Goal: Information Seeking & Learning: Check status

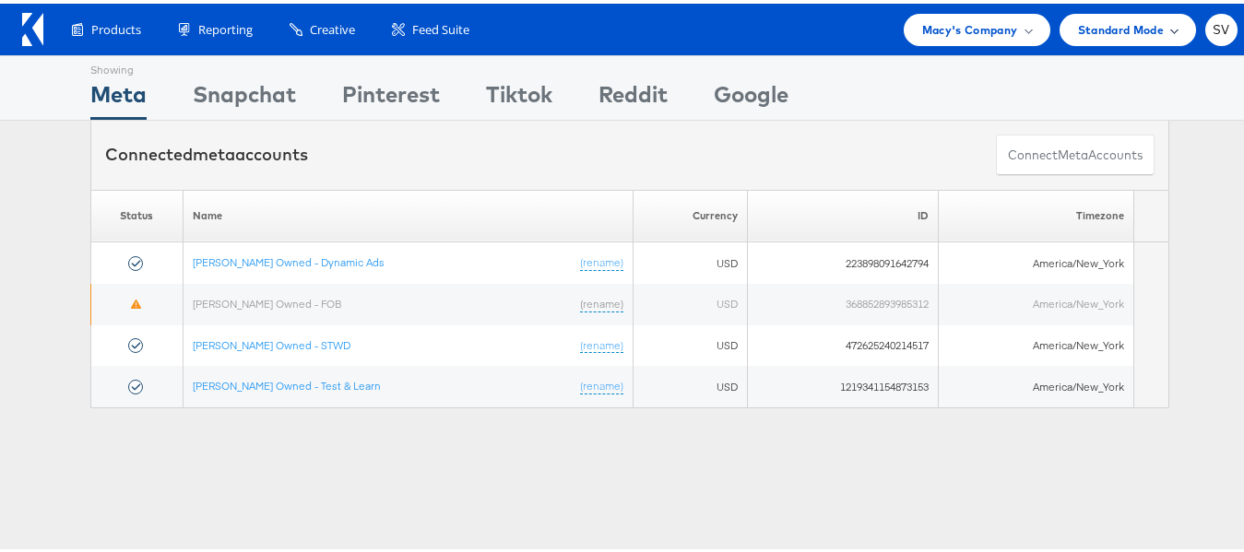
click at [1168, 28] on div "Standard Mode" at bounding box center [1127, 26] width 136 height 32
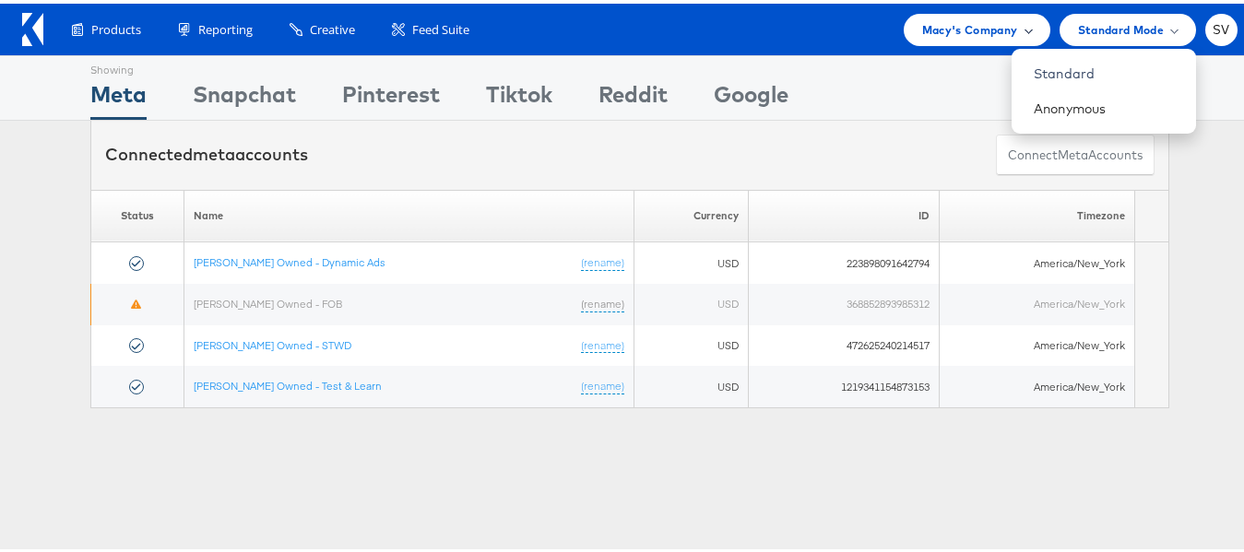
click at [1005, 28] on div "Macy's Company" at bounding box center [977, 26] width 110 height 19
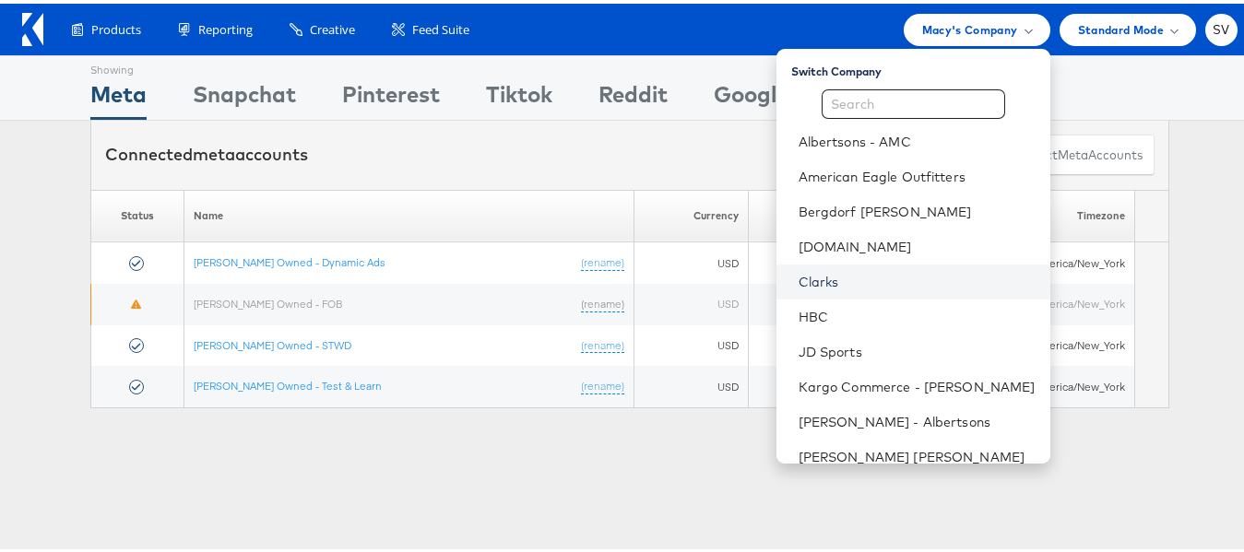
scroll to position [124, 0]
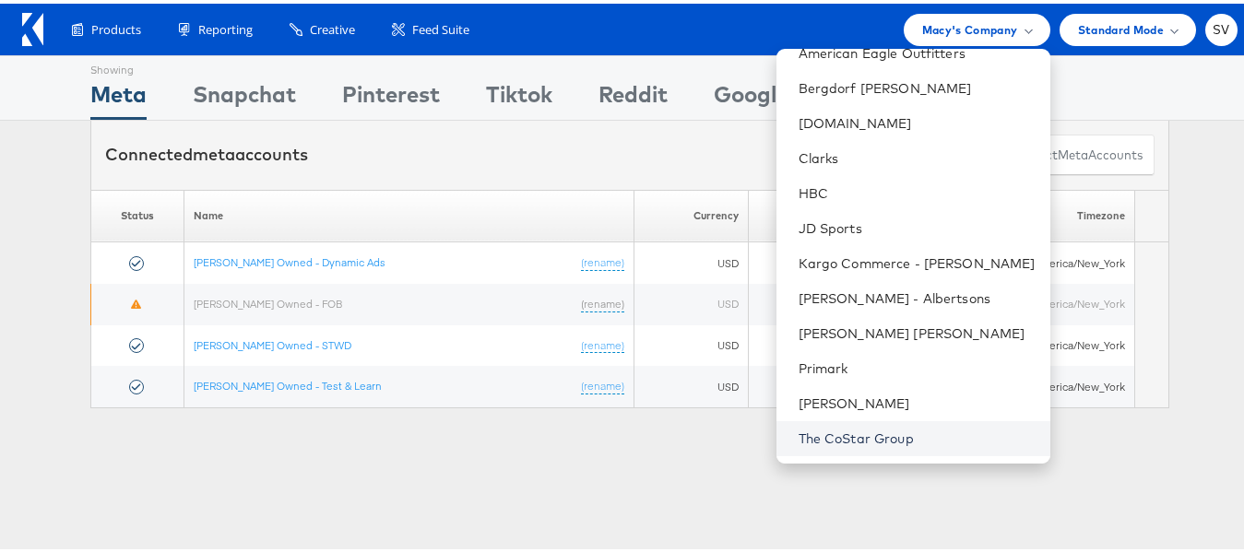
click at [841, 442] on link "The CoStar Group" at bounding box center [916, 435] width 237 height 18
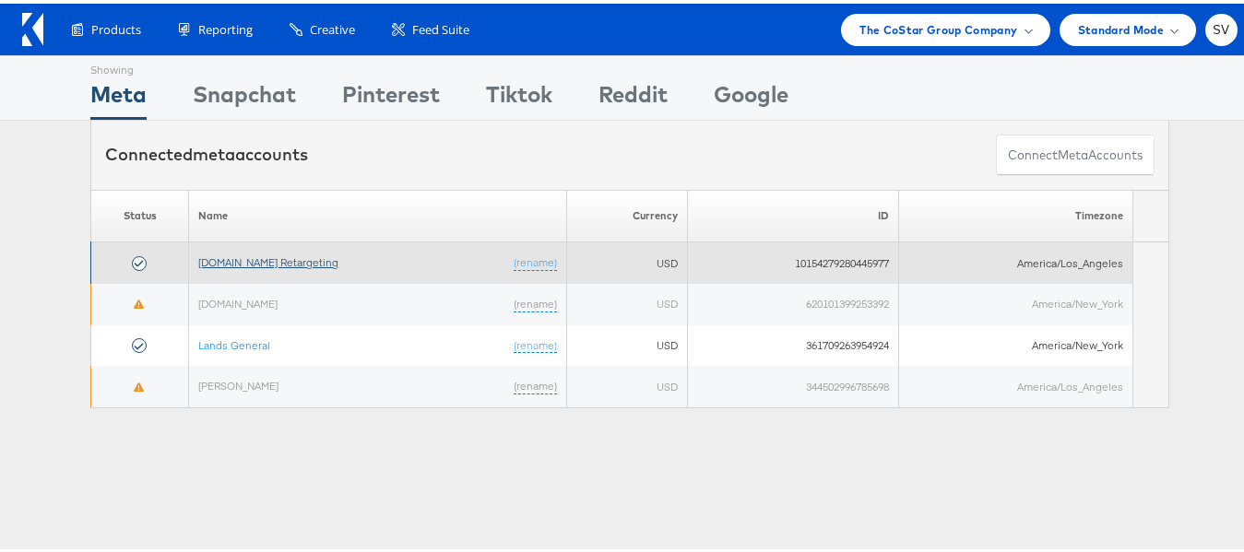
click at [288, 261] on link "Apartments.com Retargeting" at bounding box center [268, 259] width 140 height 14
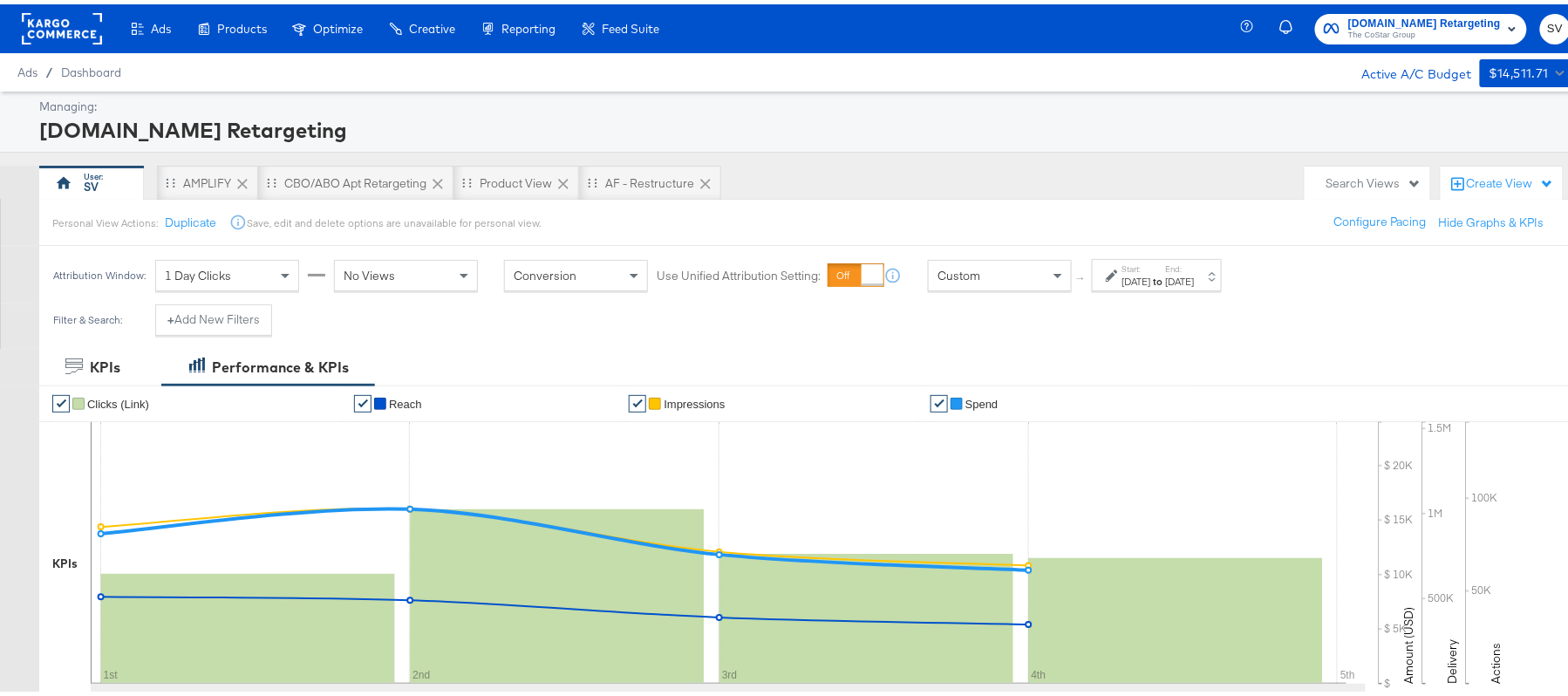
click at [1152, 276] on div "[DATE]" at bounding box center [1136, 277] width 28 height 14
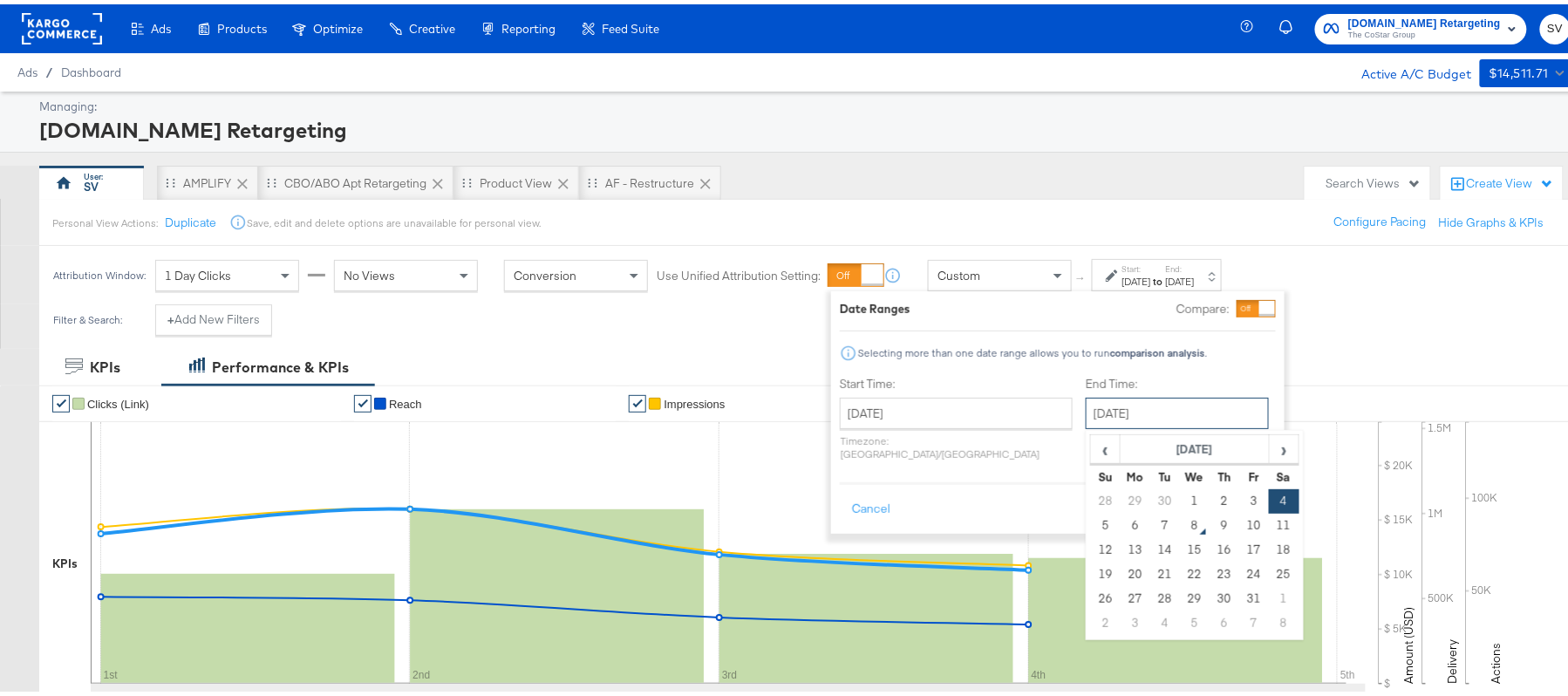
click at [1089, 409] on input "[DATE]" at bounding box center [1178, 409] width 184 height 31
click at [1151, 523] on td "7" at bounding box center [1165, 521] width 29 height 25
type input "[DATE]"
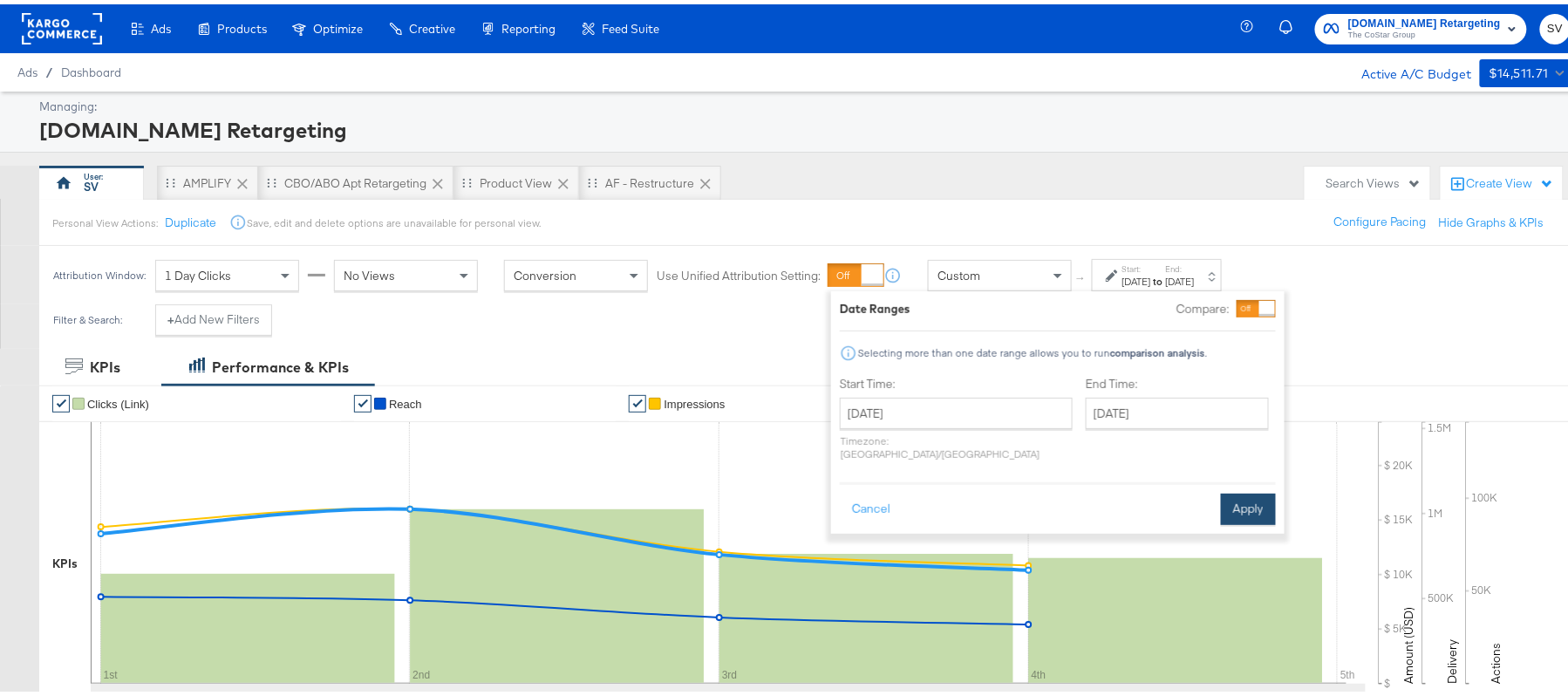
click at [1236, 500] on button "Apply" at bounding box center [1249, 504] width 55 height 31
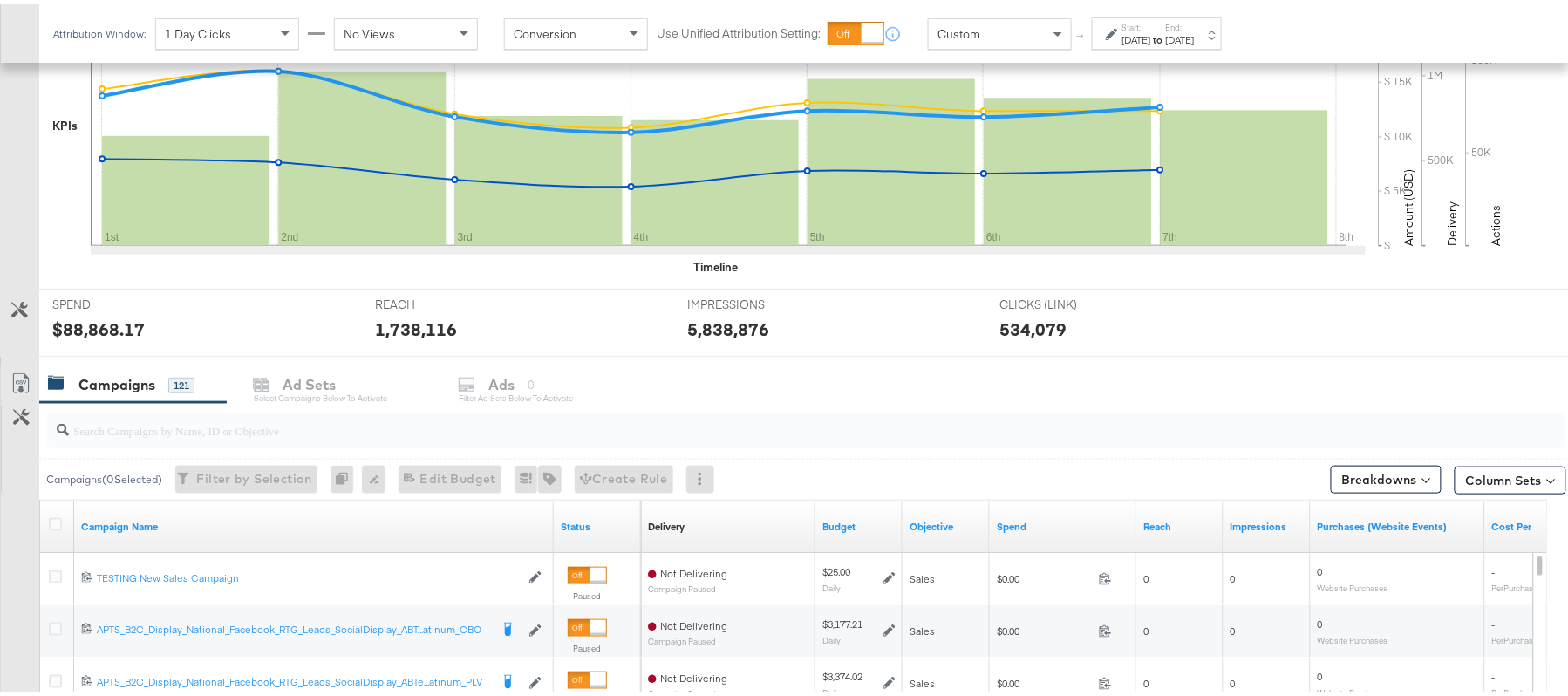
scroll to position [441, 0]
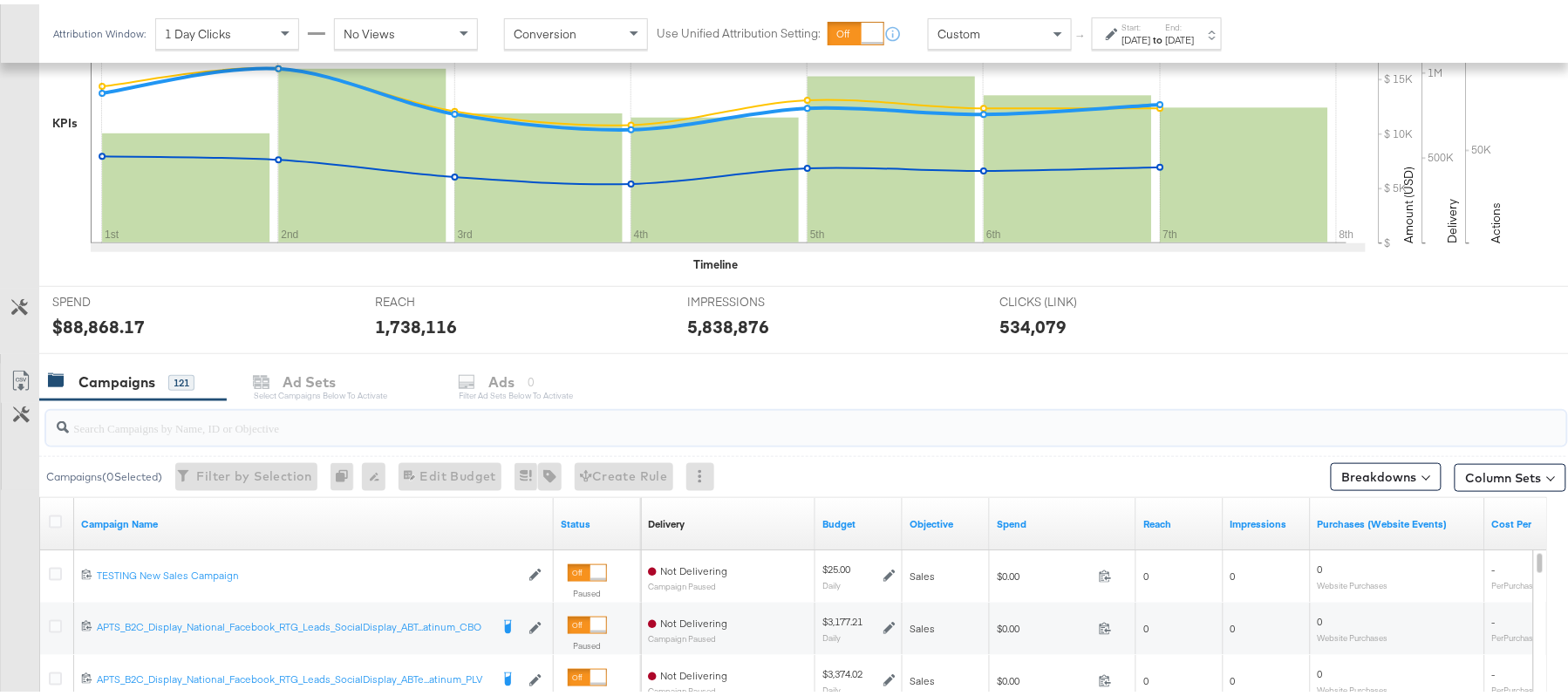
click at [270, 419] on input "search" at bounding box center [749, 416] width 1359 height 34
paste input "APTS_B2C_Display_National_Facebook_RTG_Leads_SocialDisplay_Retargeting_Diamond_…"
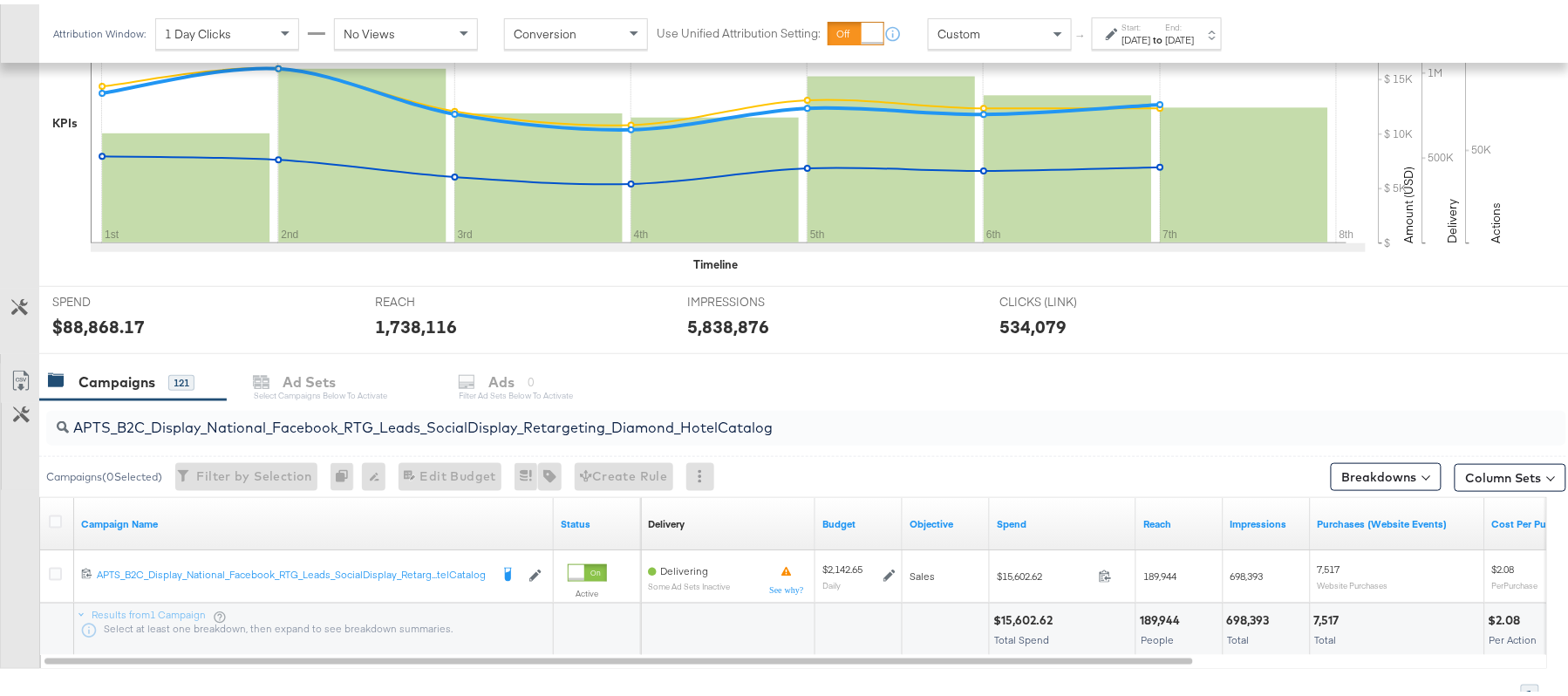
click at [1023, 611] on div "$15,602.62" at bounding box center [1026, 617] width 64 height 17
copy div "$15,602.62"
click at [288, 426] on input "APTS_B2C_Display_National_Facebook_RTG_Leads_SocialDisplay_Retargeting_Diamond_…" at bounding box center [749, 416] width 1359 height 34
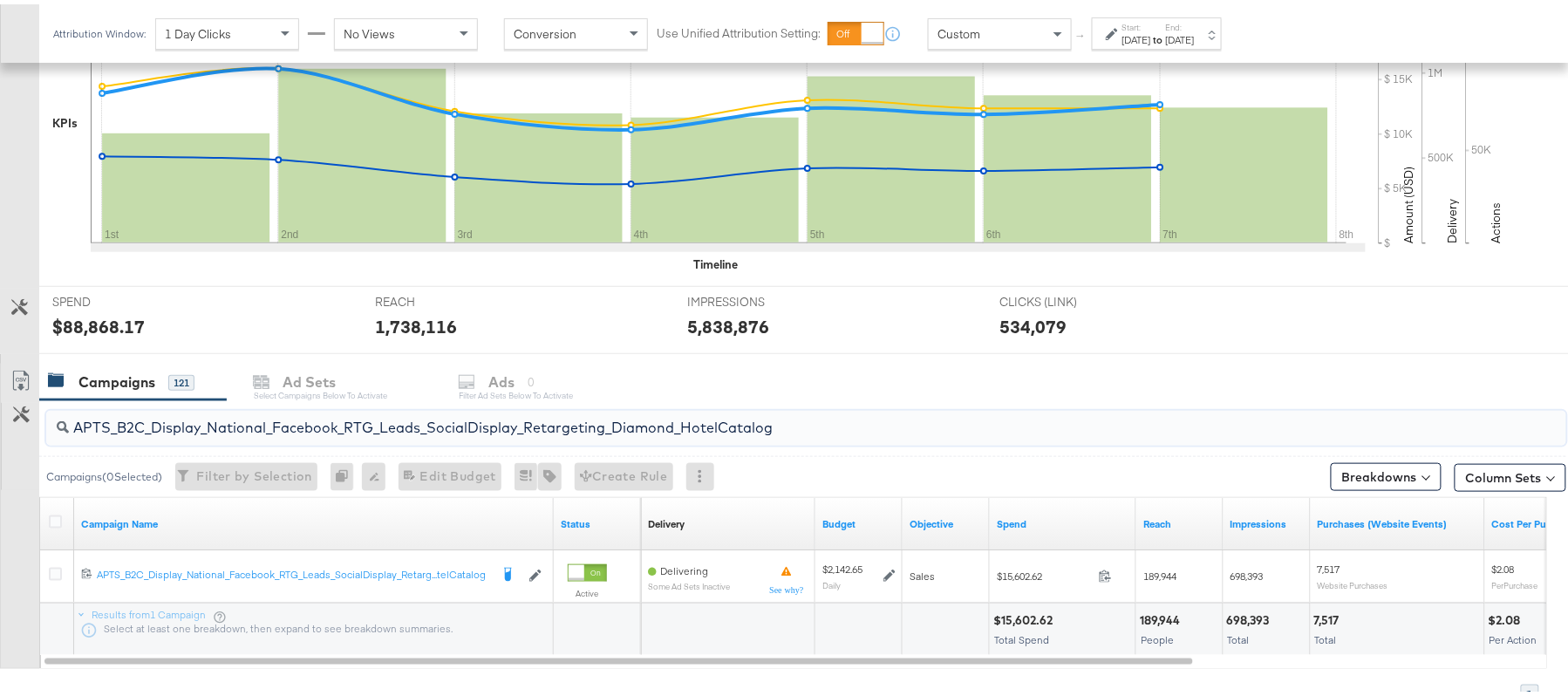
paste input "alwayson_Retargeting_DARE24_DiamondPlatinum"
click at [1015, 618] on div "$23,292.30" at bounding box center [1026, 617] width 64 height 17
copy div "$23,292.30"
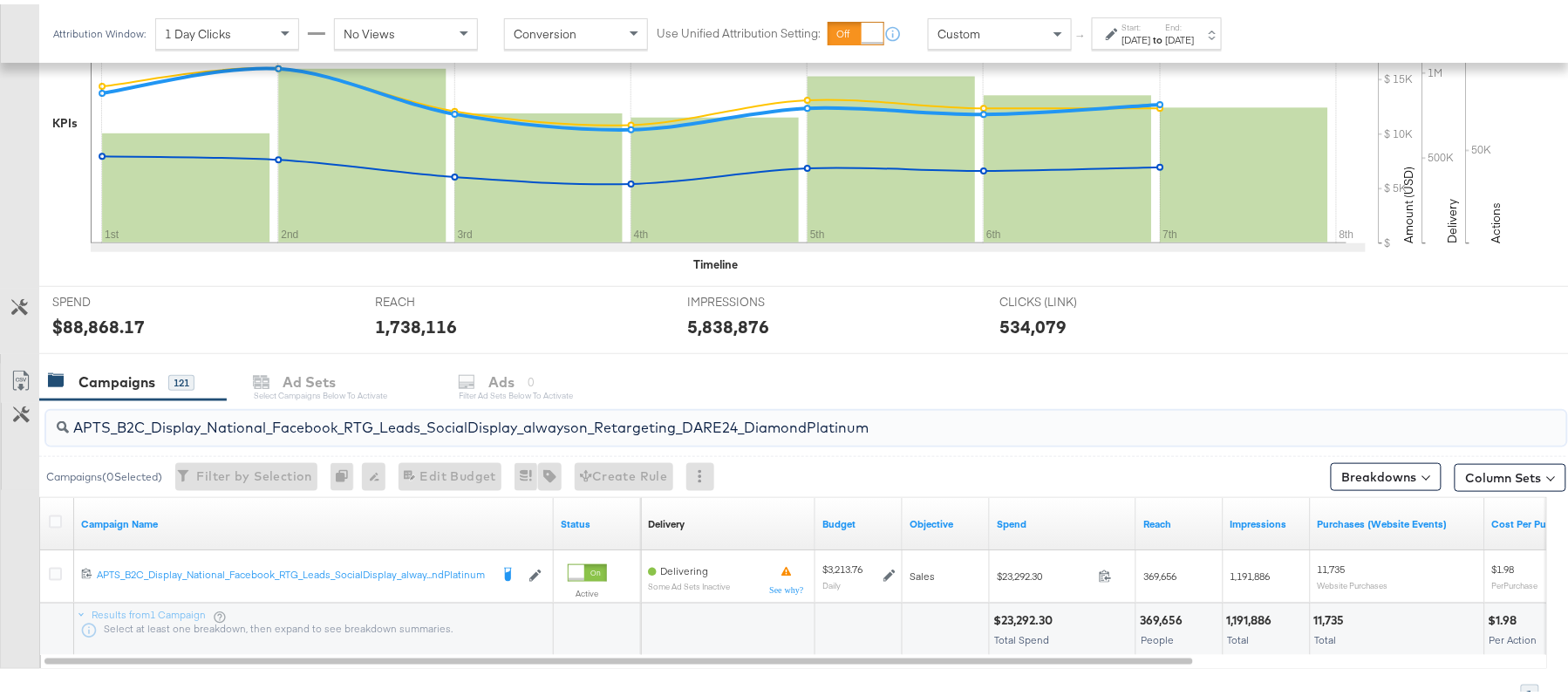
click at [276, 429] on input "APTS_B2C_Display_National_Facebook_RTG_Leads_SocialDisplay_alwayson_Retargeting…" at bounding box center [749, 416] width 1359 height 34
paste input "FR_B2C_Display_National_Facebook_RTG_Leads_SocialDisplay_alwayson_Retargeting_FR"
click at [1024, 618] on div "$4,544.55" at bounding box center [1024, 617] width 62 height 17
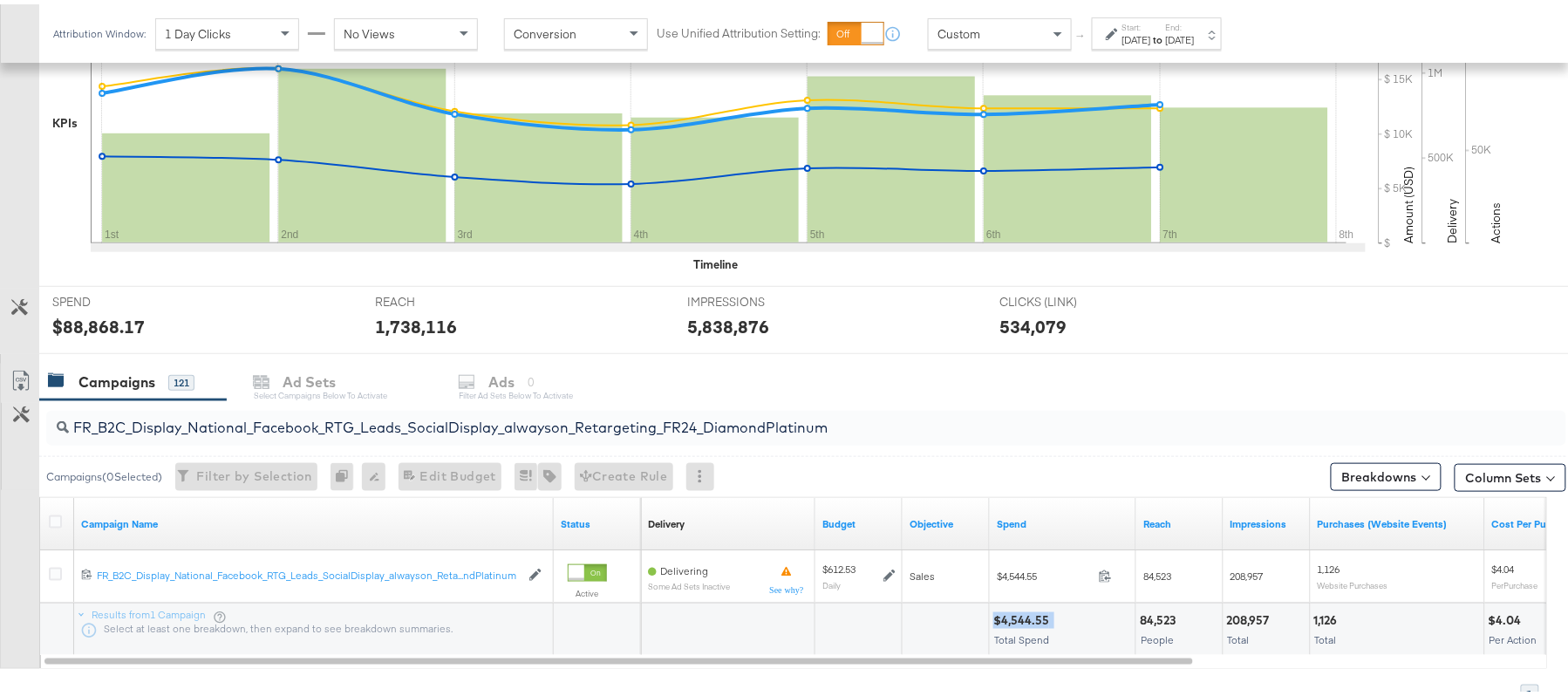
copy div "$4,544.55"
click at [356, 416] on input "FR_B2C_Display_National_Facebook_RTG_Leads_SocialDisplay_alwayson_Retargeting_F…" at bounding box center [749, 416] width 1359 height 34
paste input "AF_B2C_Display_National_Facebook_RTG_Leads_SocialDisplay_alwayson_Retargeting_AF"
click at [1001, 621] on div "$1,359.89" at bounding box center [1022, 617] width 57 height 17
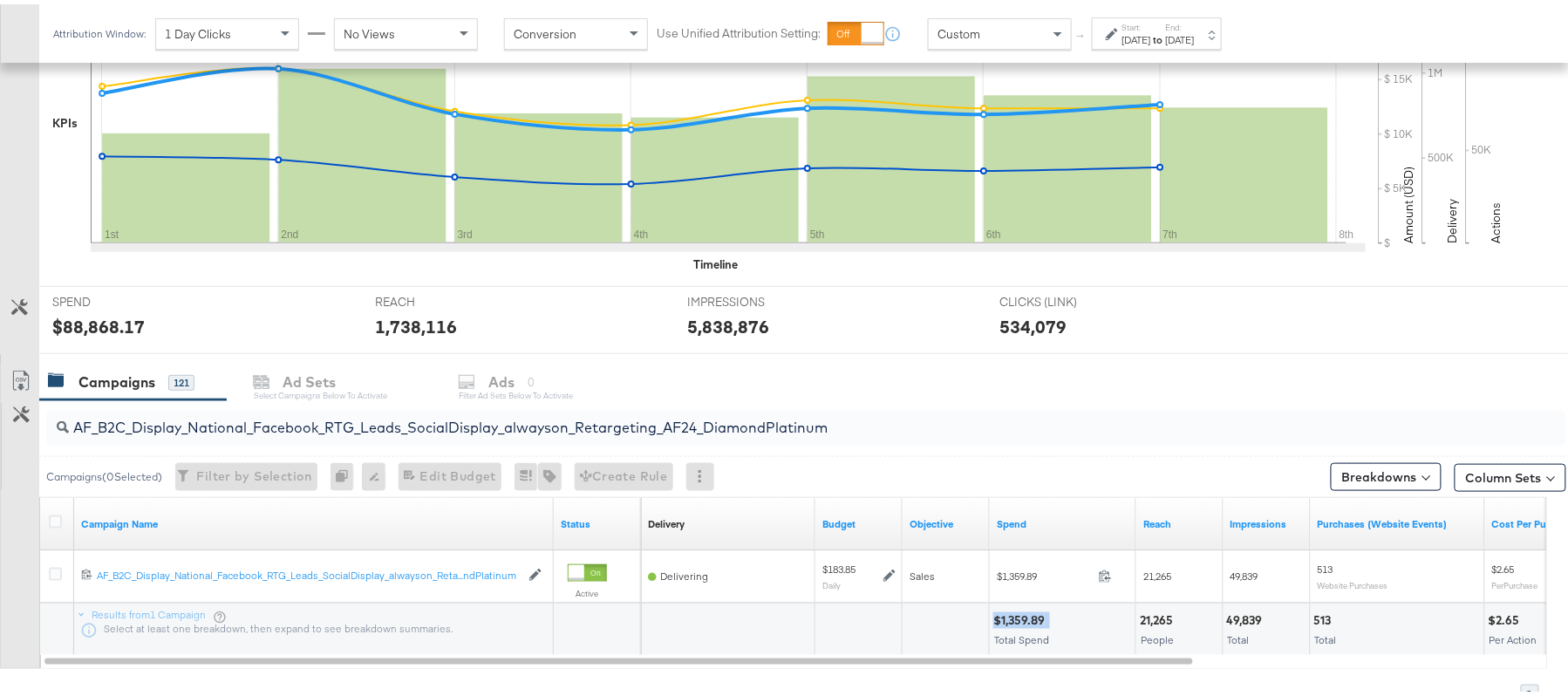
click at [1001, 621] on div "$1,359.89" at bounding box center [1022, 617] width 57 height 17
copy div "$1,359.89"
click at [427, 426] on input "AF_B2C_Display_National_Facebook_RTG_Leads_SocialDisplay_alwayson_Retargeting_A…" at bounding box center [749, 416] width 1359 height 34
paste input "HL_B2C_Display_National_Facebook_RTG_Leads_SocialDisplay_alwayson_Retargeting_A…"
click at [1021, 616] on div "$1,151.90" at bounding box center [1019, 617] width 52 height 17
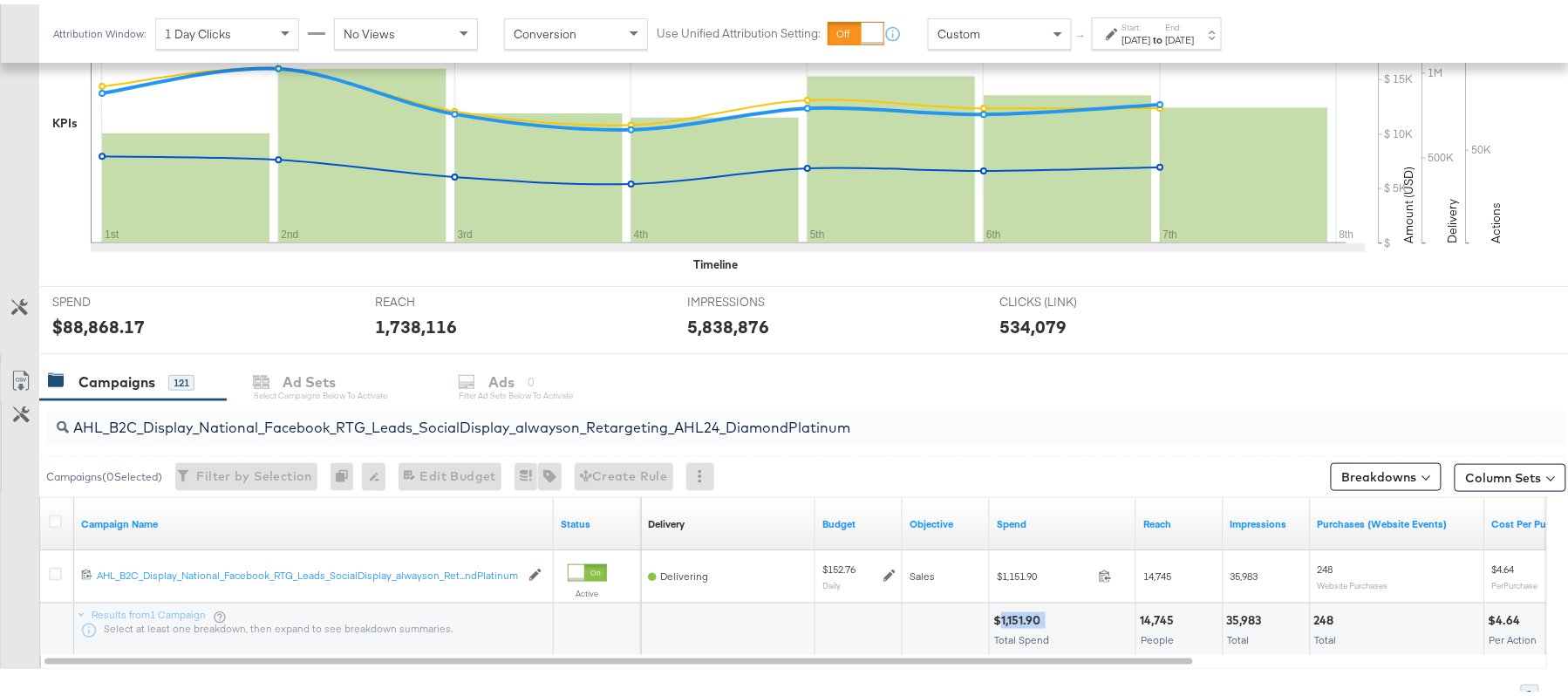
click at [1021, 616] on div "$1,151.90" at bounding box center [1019, 617] width 52 height 17
copy div "$1,151.90"
click at [339, 409] on input "AHL_B2C_Display_National_Facebook_RTG_Leads_SocialDisplay_alwayson_Retargeting_…" at bounding box center [749, 416] width 1359 height 34
paste input "PTS_B2C_Display_National_Facebook_PRO_Traffic_SocialDisplay_alwayson_ASC_DARE24…"
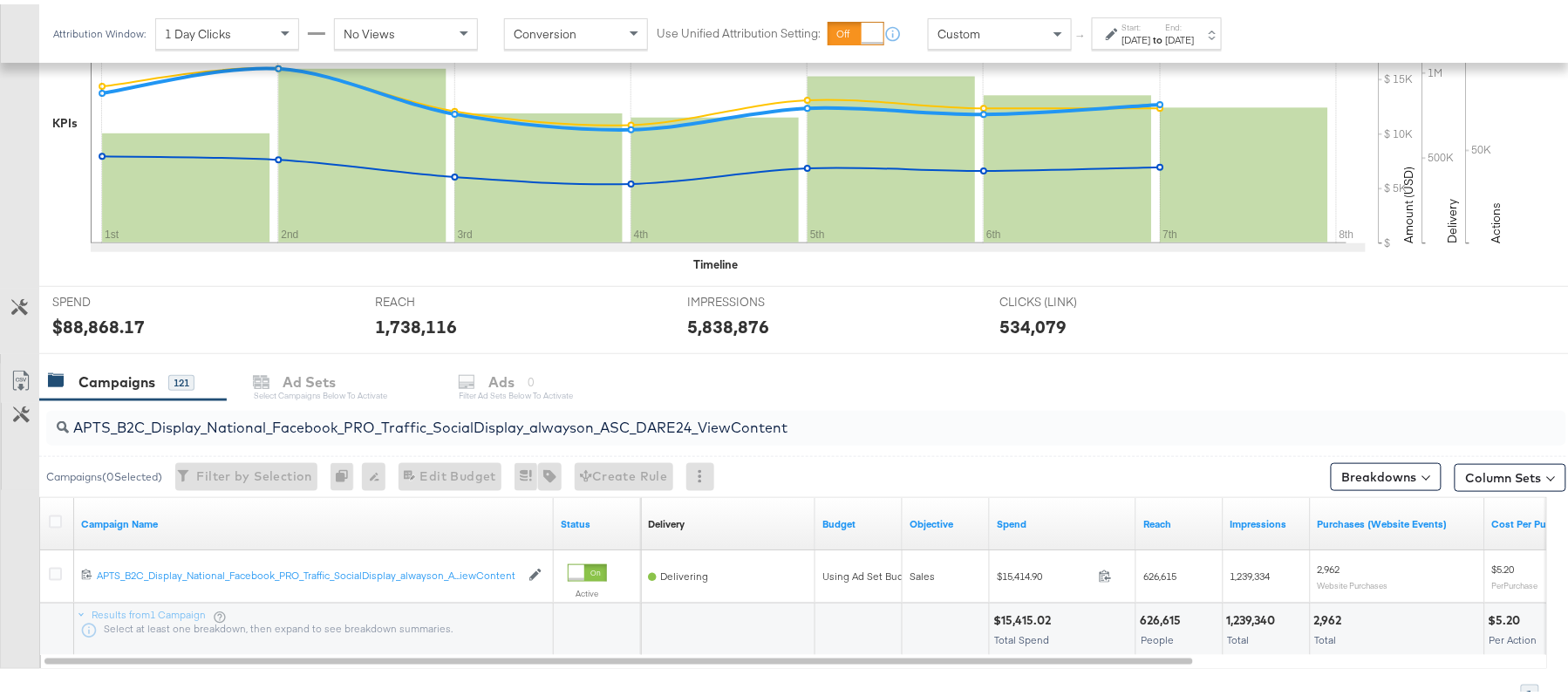
click at [1013, 612] on div "$15,415.02" at bounding box center [1025, 617] width 62 height 17
copy div "$15,415.02"
click at [304, 405] on input "APTS_B2C_Display_National_Facebook_PRO_Traffic_SocialDisplay_alwayson_ASC_DARE2…" at bounding box center [749, 416] width 1359 height 34
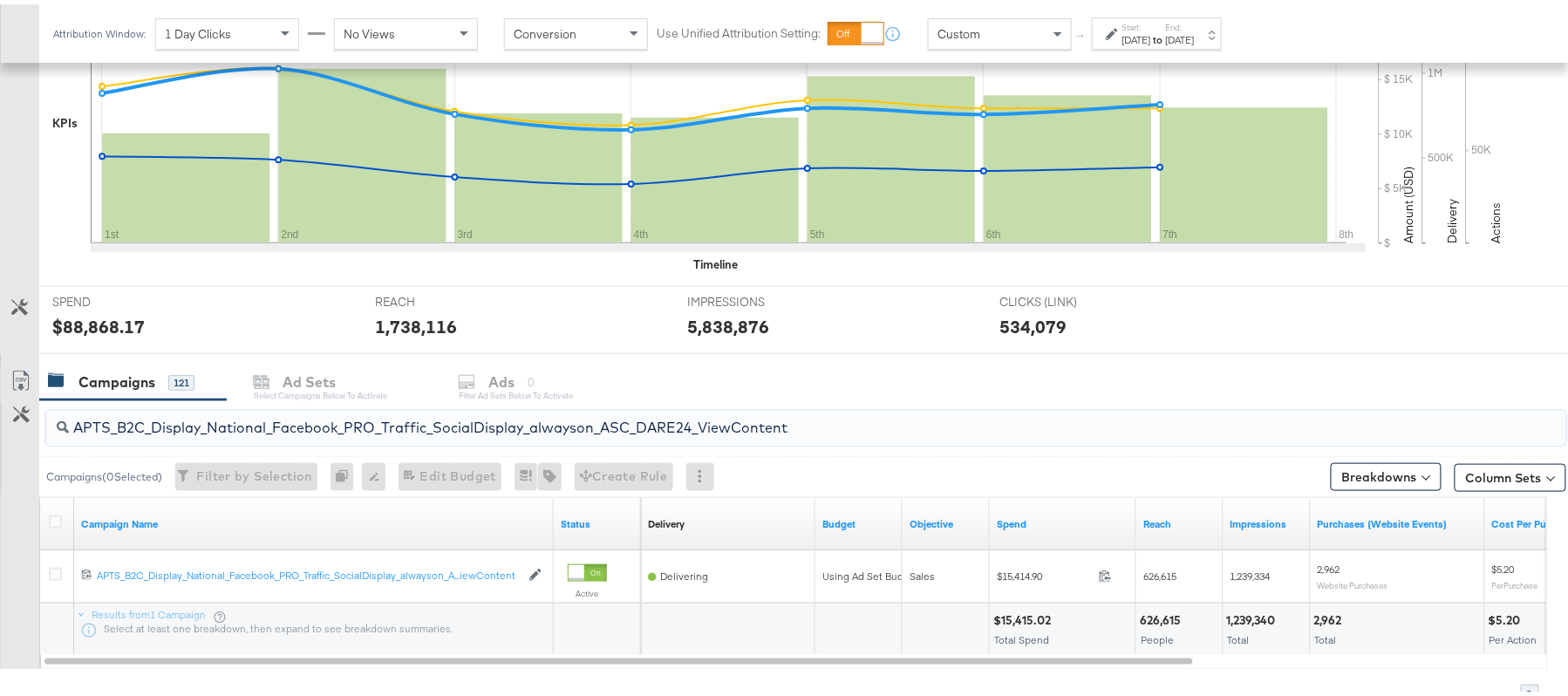
paste input "Leads_SocialDisplay_alwayson_ASC_DARE24_Purchase"
click at [1026, 616] on div "$11,193.53" at bounding box center [1022, 617] width 58 height 17
copy div "$11,193.53"
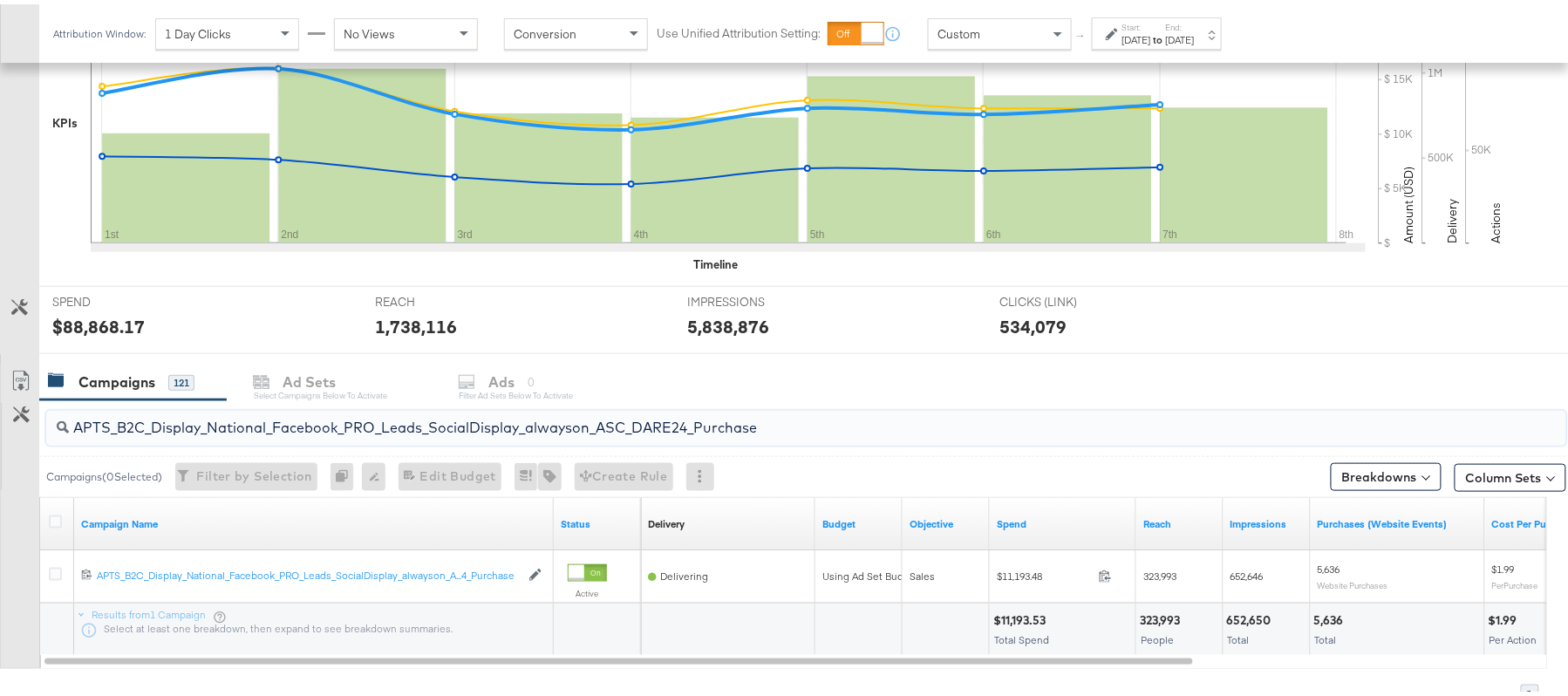
click at [396, 423] on input "APTS_B2C_Display_National_Facebook_PRO_Leads_SocialDisplay_alwayson_ASC_DARE24_…" at bounding box center [749, 416] width 1359 height 34
paste input "F_B2C_Display_National_Facebook_PRO_Traffic_SocialDisplay_alwayson_ASC_AF24_Vie…"
click at [1015, 618] on div "$424.62" at bounding box center [1018, 617] width 50 height 17
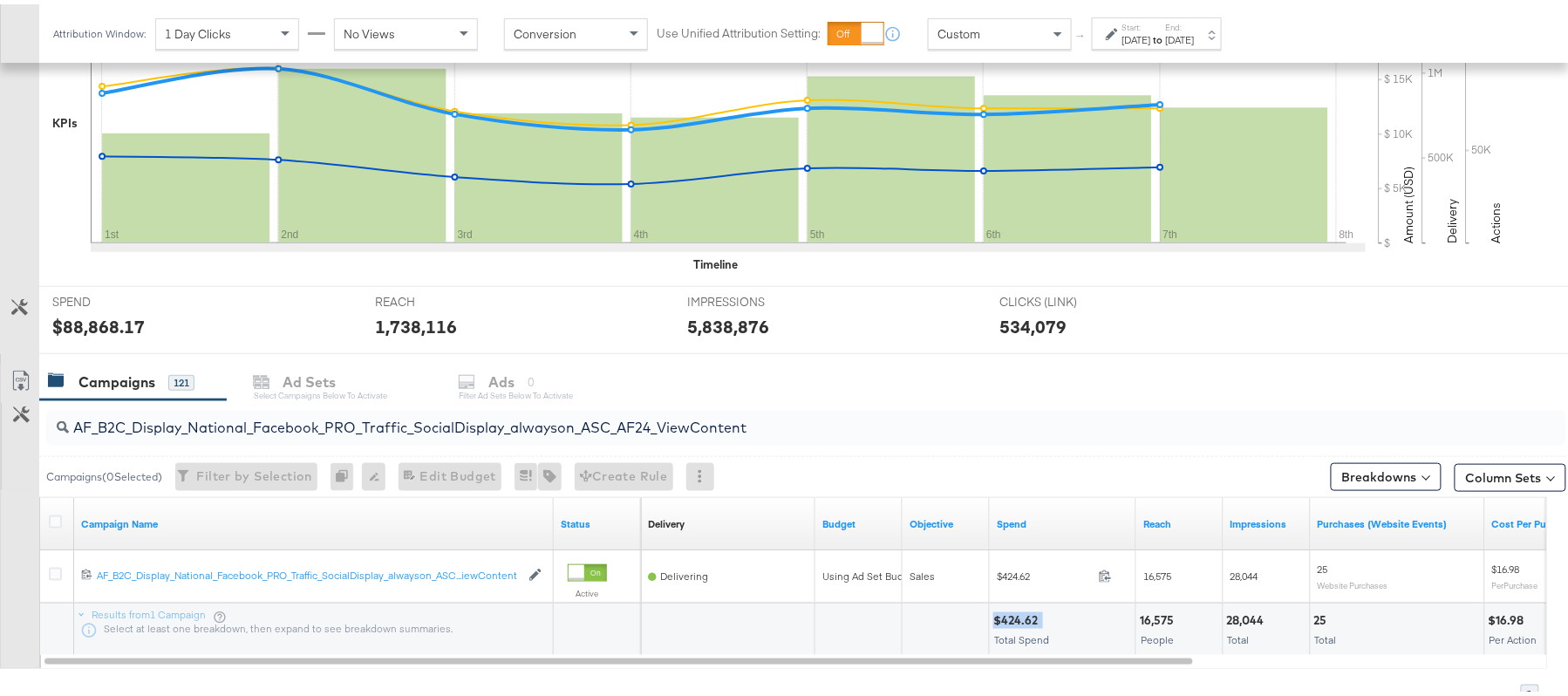
copy div "$424.62"
click at [323, 413] on input "AF_B2C_Display_National_Facebook_PRO_Traffic_SocialDisplay_alwayson_ASC_AF24_Vi…" at bounding box center [749, 416] width 1359 height 34
paste input "FR_B2C_Display_National_Facebook_PRO_Traffic_SocialDisplay_alwayson_ASC_FR"
click at [1022, 612] on div "$2,820.64" at bounding box center [1024, 617] width 61 height 17
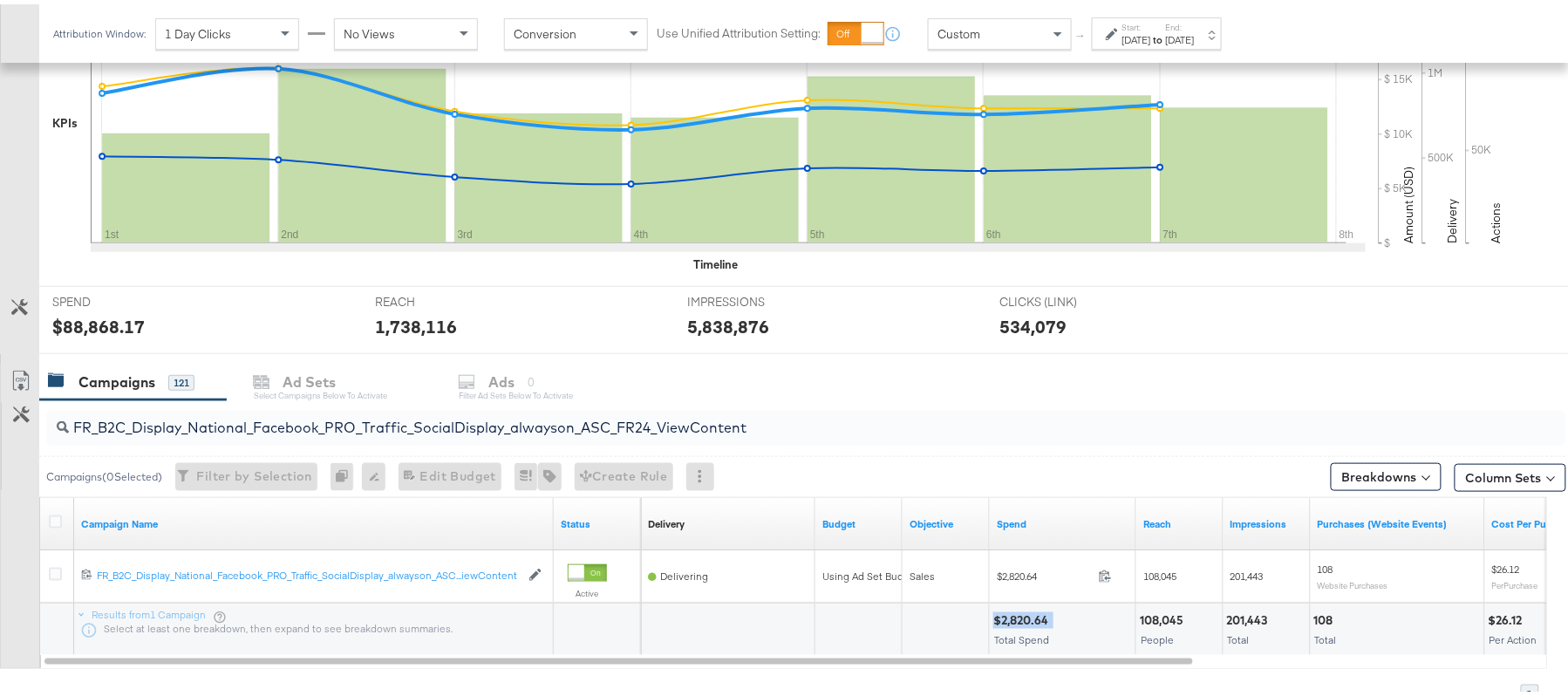
click at [1022, 612] on div "$2,820.64" at bounding box center [1024, 617] width 61 height 17
copy div "$2,820.64"
click at [418, 430] on input "FR_B2C_Display_National_Facebook_PRO_Traffic_SocialDisplay_alwayson_ASC_FR24_Vi…" at bounding box center [749, 416] width 1359 height 34
paste input "AHL_B2C_Display_National_Facebook_PRO_Traffic_SocialDisplay_alwayson_ASC_AHL"
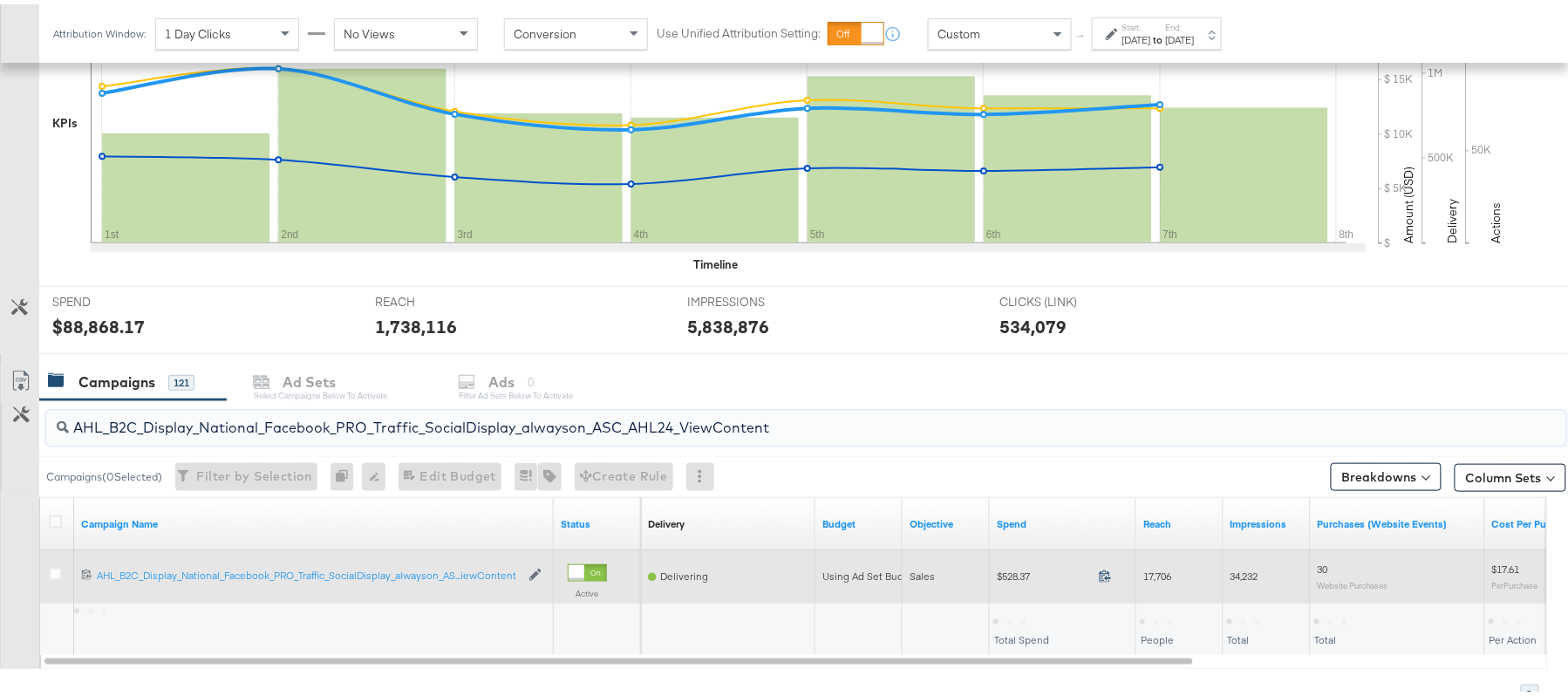
type input "AHL_B2C_Display_National_Facebook_PRO_Traffic_SocialDisplay_alwayson_ASC_AHL24_…"
click at [1103, 574] on icon at bounding box center [1105, 571] width 13 height 13
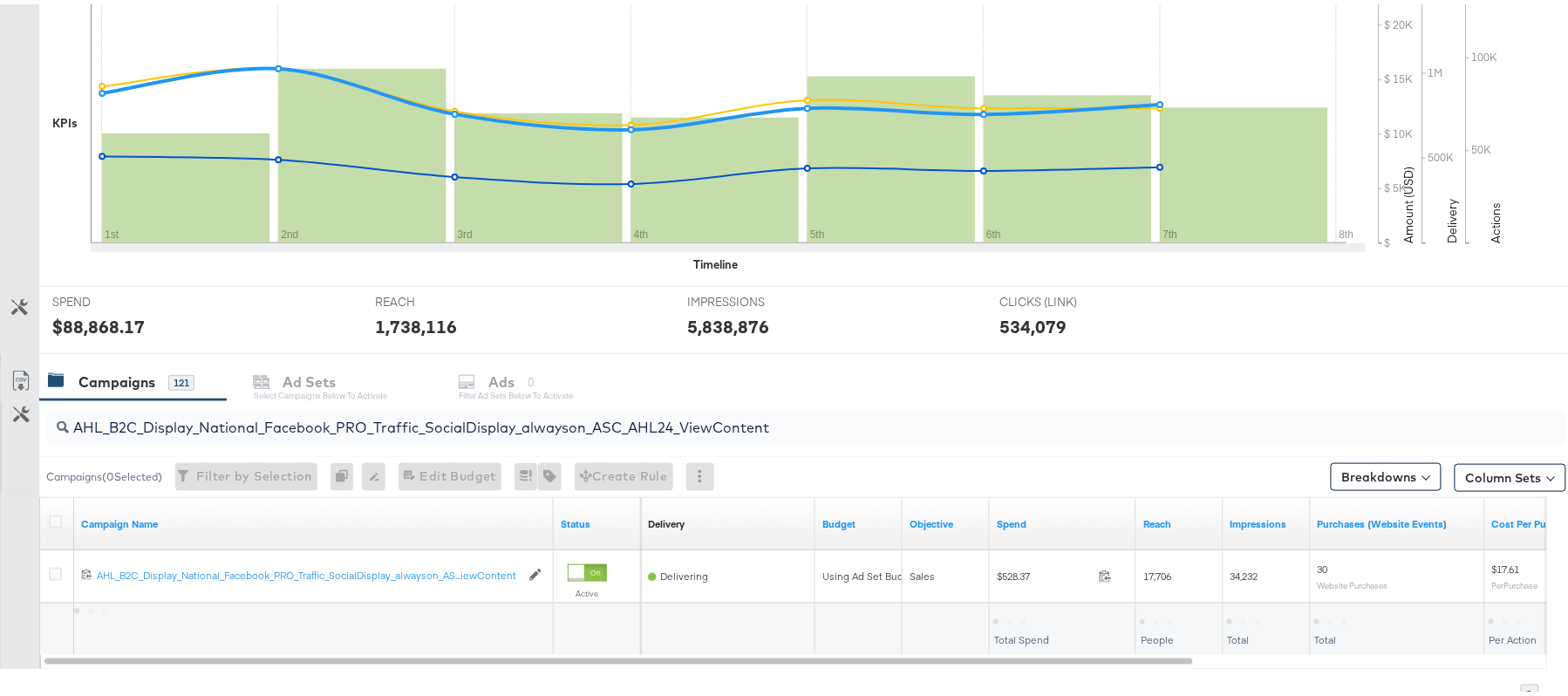
scroll to position [0, 0]
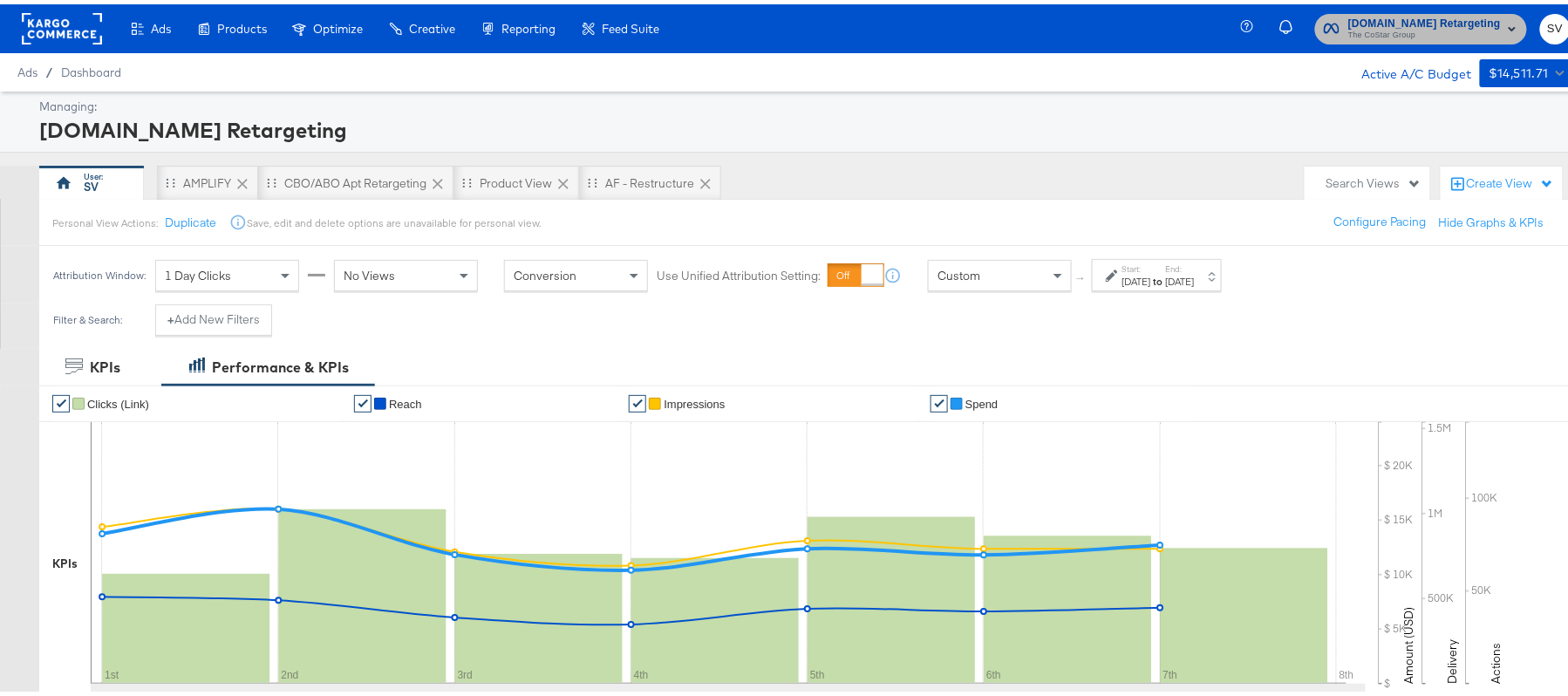
click at [1502, 17] on rect "button" at bounding box center [1512, 25] width 21 height 21
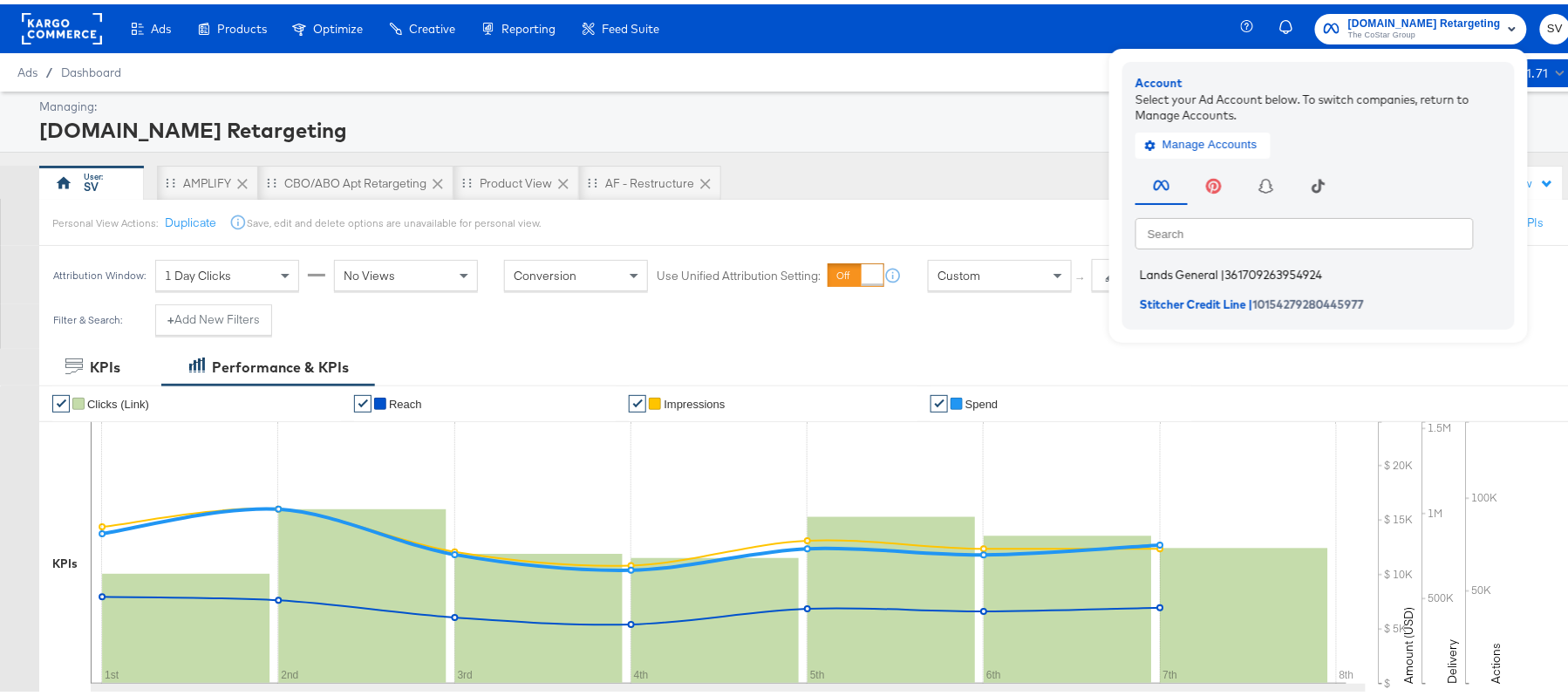
click at [1189, 270] on span "Lands General" at bounding box center [1179, 270] width 79 height 14
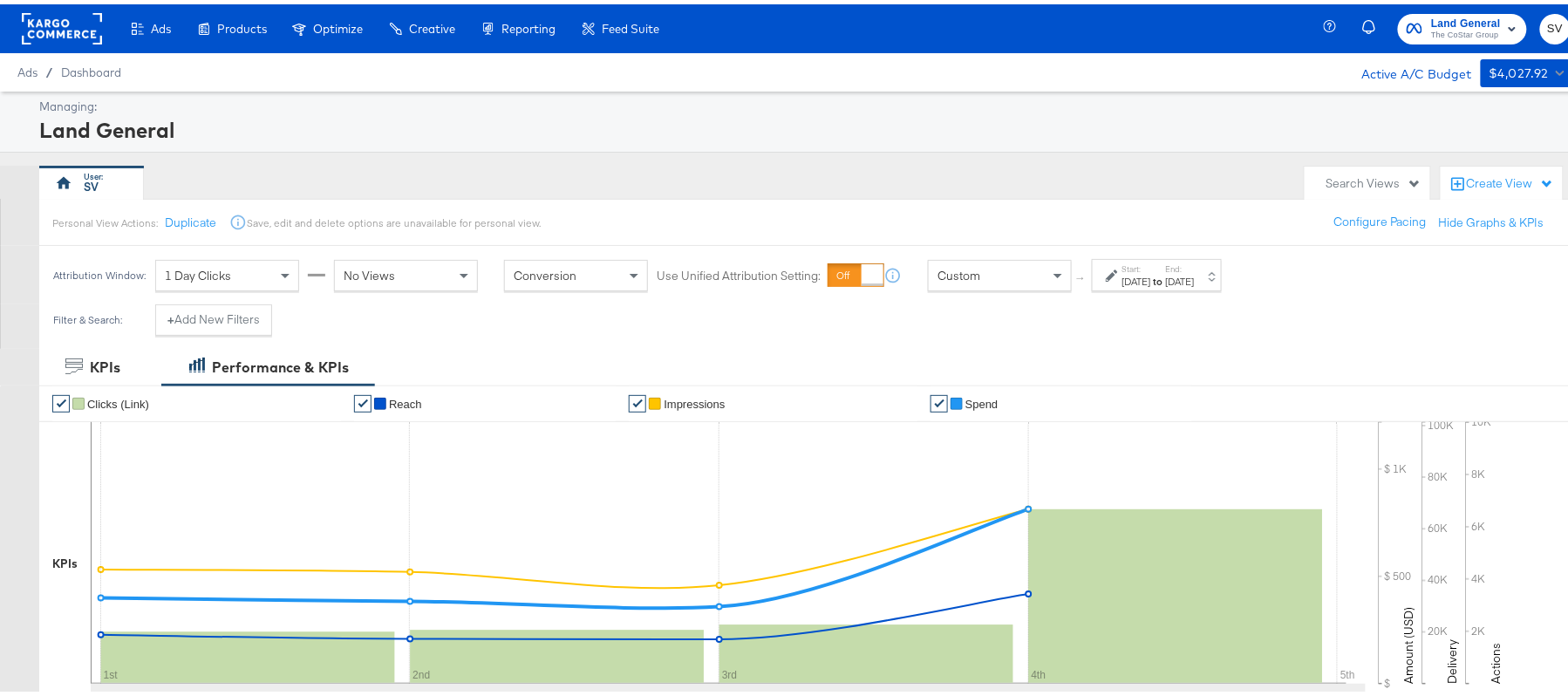
click at [1148, 273] on div "[DATE]" at bounding box center [1136, 277] width 28 height 14
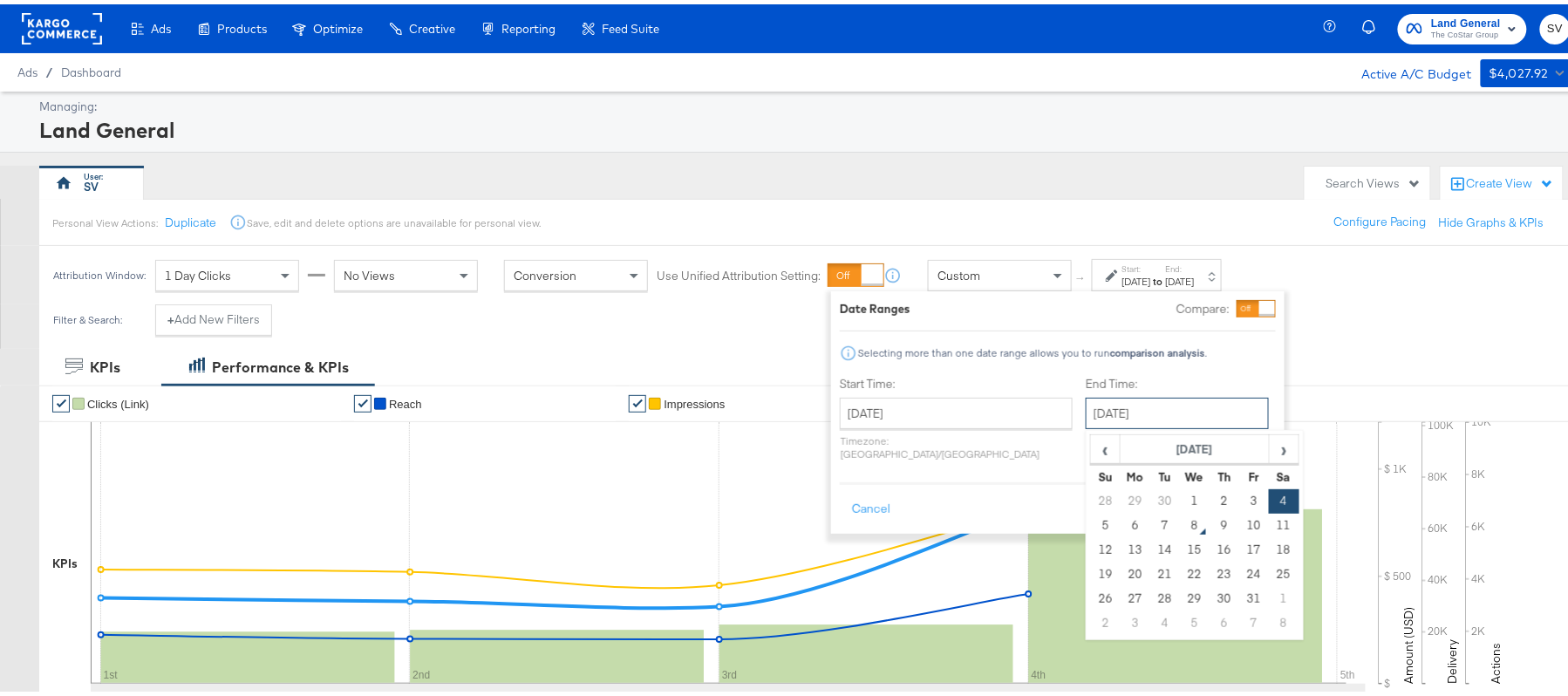
click at [1102, 415] on input "[DATE]" at bounding box center [1178, 409] width 184 height 31
click at [1151, 523] on td "7" at bounding box center [1165, 521] width 29 height 25
type input "[DATE]"
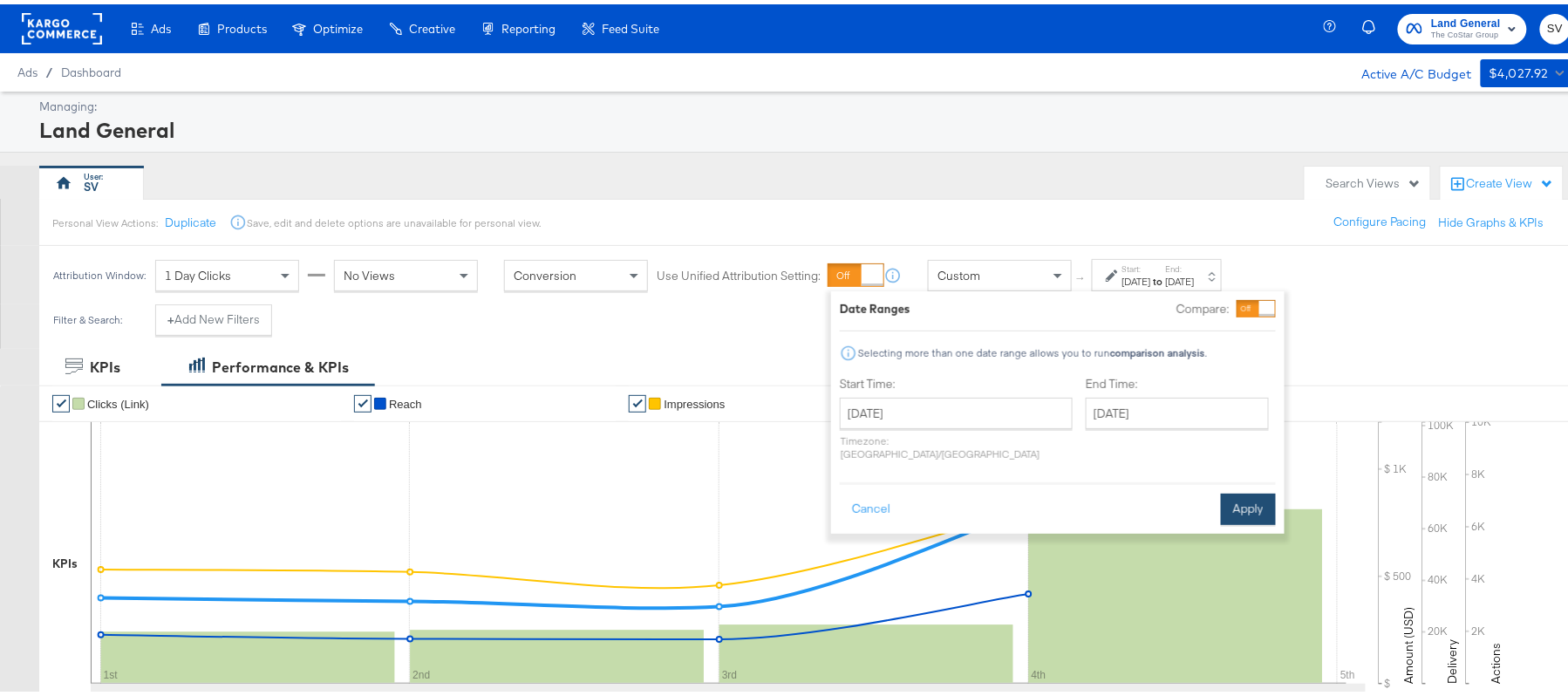
click at [1233, 493] on button "Apply" at bounding box center [1249, 504] width 55 height 31
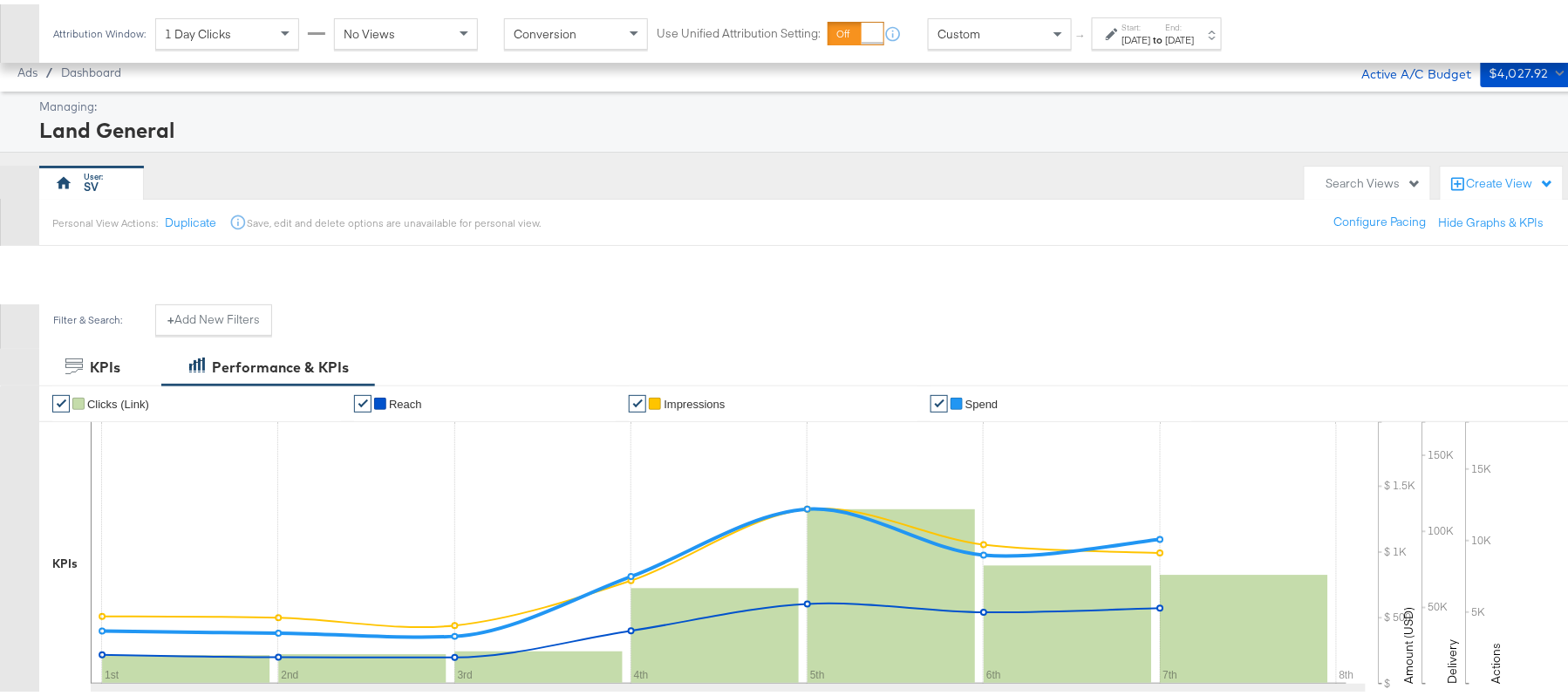
scroll to position [653, 0]
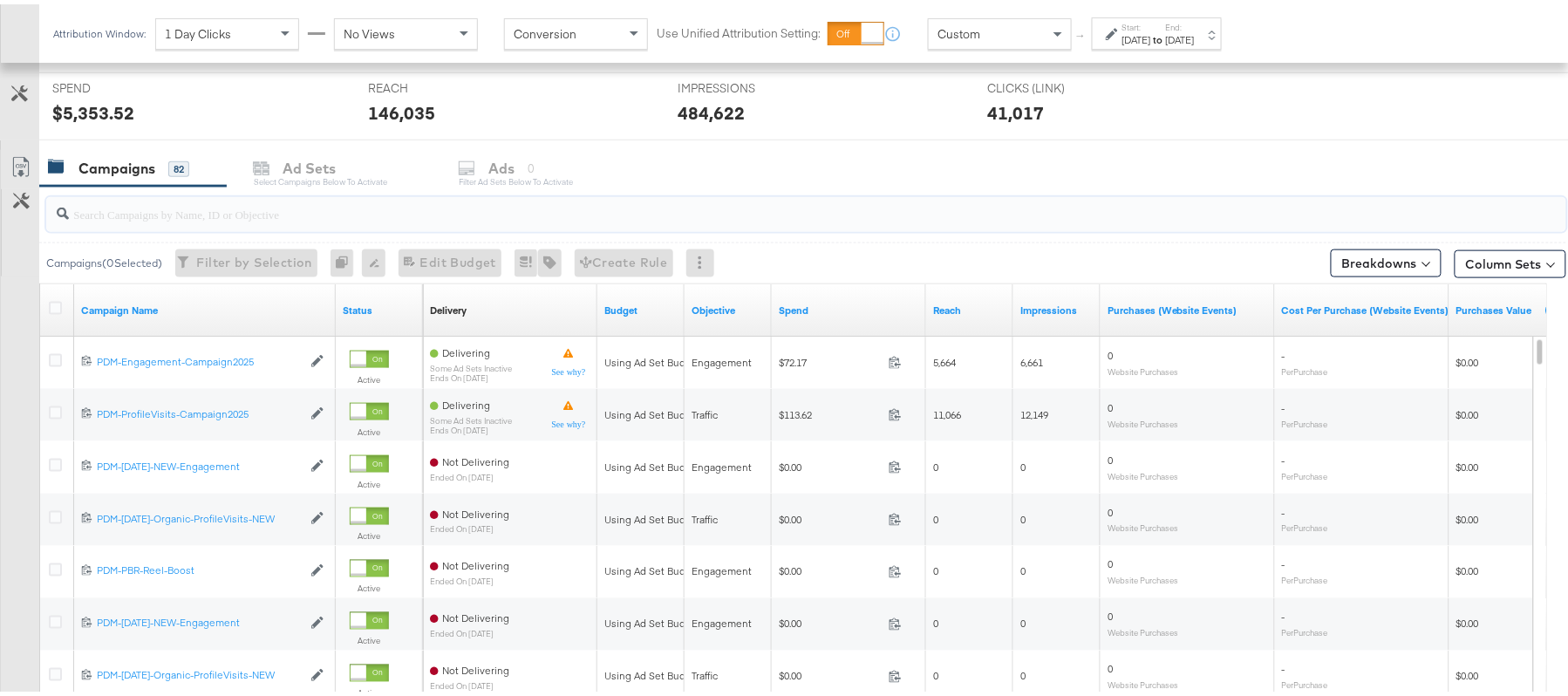
click at [300, 214] on input "search" at bounding box center [749, 202] width 1359 height 34
paste input "B2C_LAND_KC_RT_Sig_24"
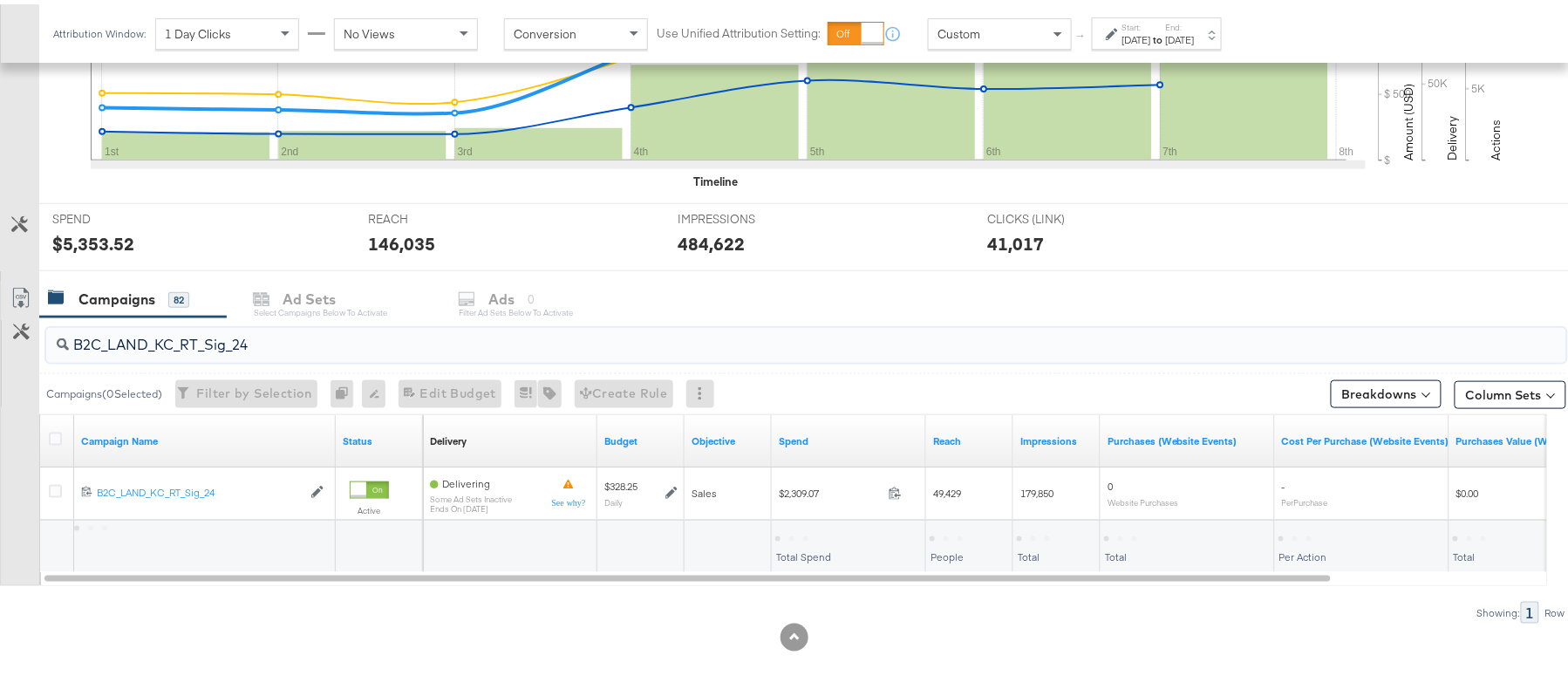
scroll to position [525, 0]
click at [804, 531] on div "$2,309.07" at bounding box center [804, 533] width 60 height 17
copy div "2,309.07"
click at [287, 315] on div "B2C_LAND_KC_RT_Sig_24" at bounding box center [802, 340] width 1527 height 56
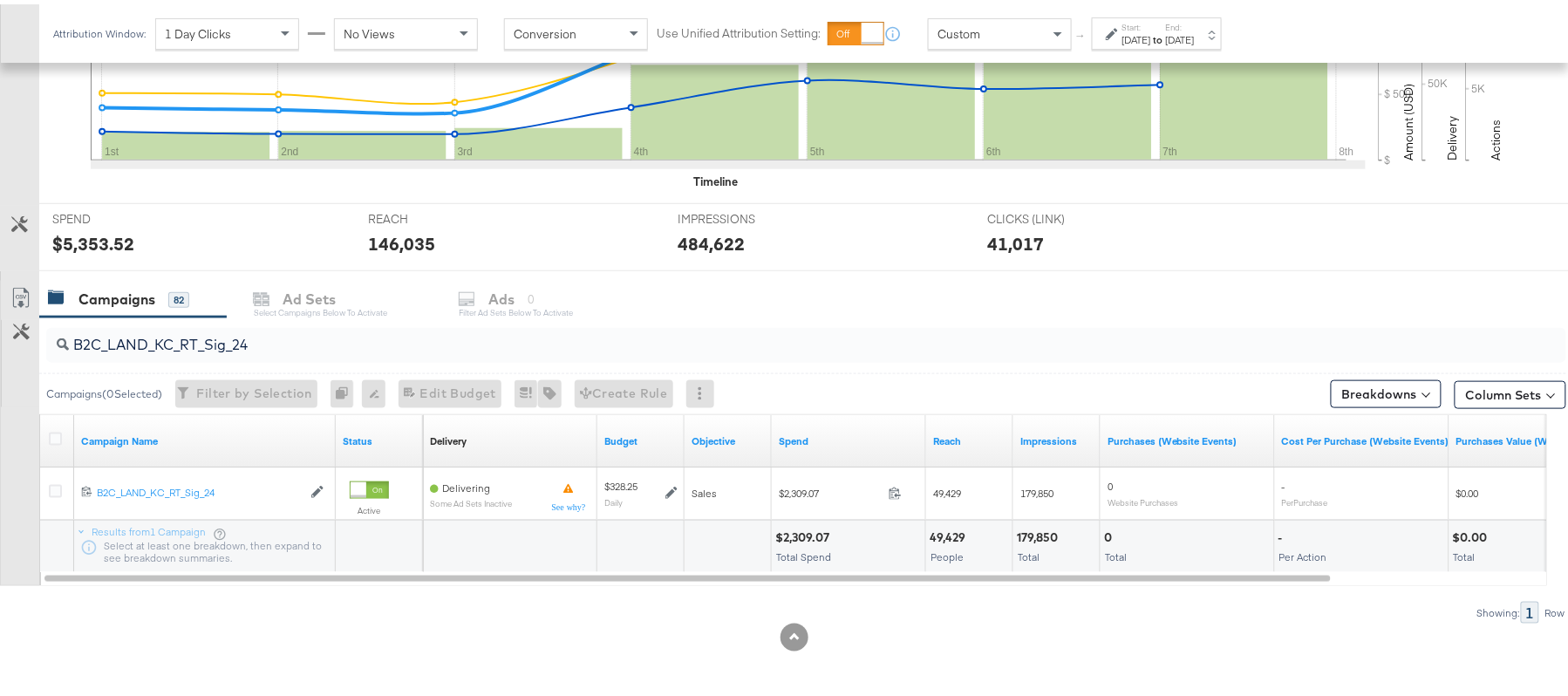
click at [275, 339] on input "B2C_LAND_KC_RT_Sig_24" at bounding box center [749, 334] width 1359 height 34
paste input "B_Ecommerce_KC_Retargeting_LW&LOA_Traffic"
click at [789, 537] on div "$117.62" at bounding box center [797, 533] width 44 height 17
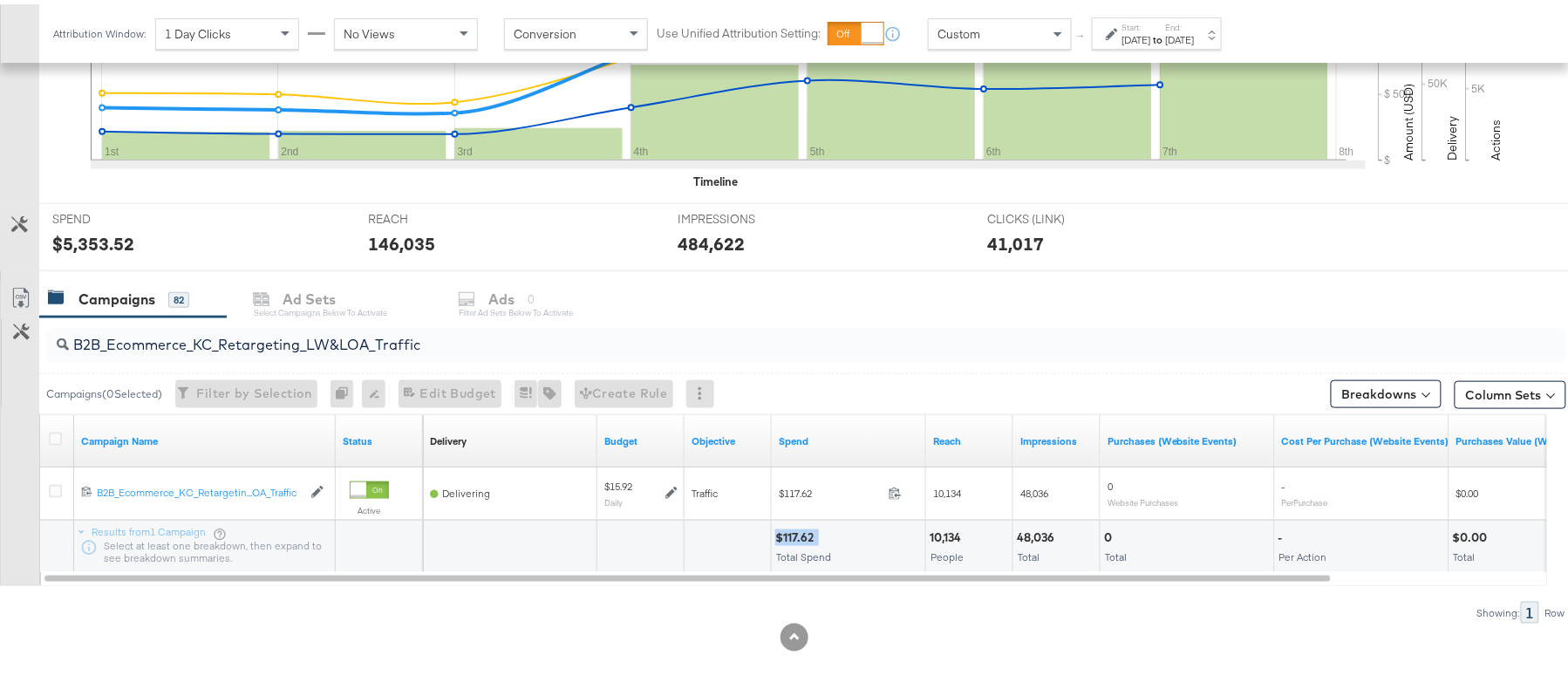
copy div "$117.62"
click at [315, 333] on input "B2B_Ecommerce_KC_Retargeting_LW&LOA_Traffic" at bounding box center [749, 334] width 1359 height 34
paste input "KC_Retargeting_Prospects & Clients_Conversions"
click at [797, 530] on div "$113.71" at bounding box center [796, 533] width 42 height 17
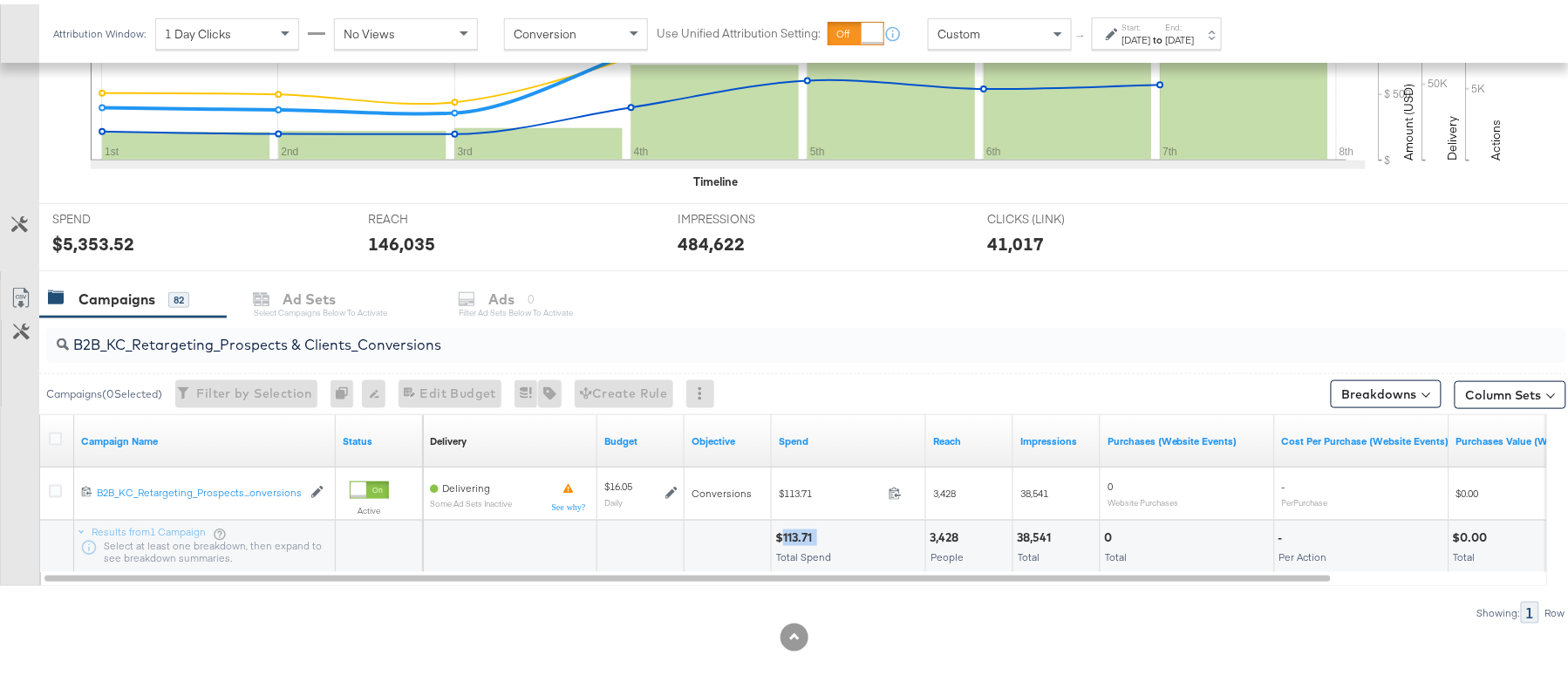
copy div "113.71"
click at [337, 322] on input "B2B_KC_Retargeting_Prospects & Clients_Conversions" at bounding box center [749, 334] width 1359 height 34
paste input "C_LAND_KC_Pros_Sig"
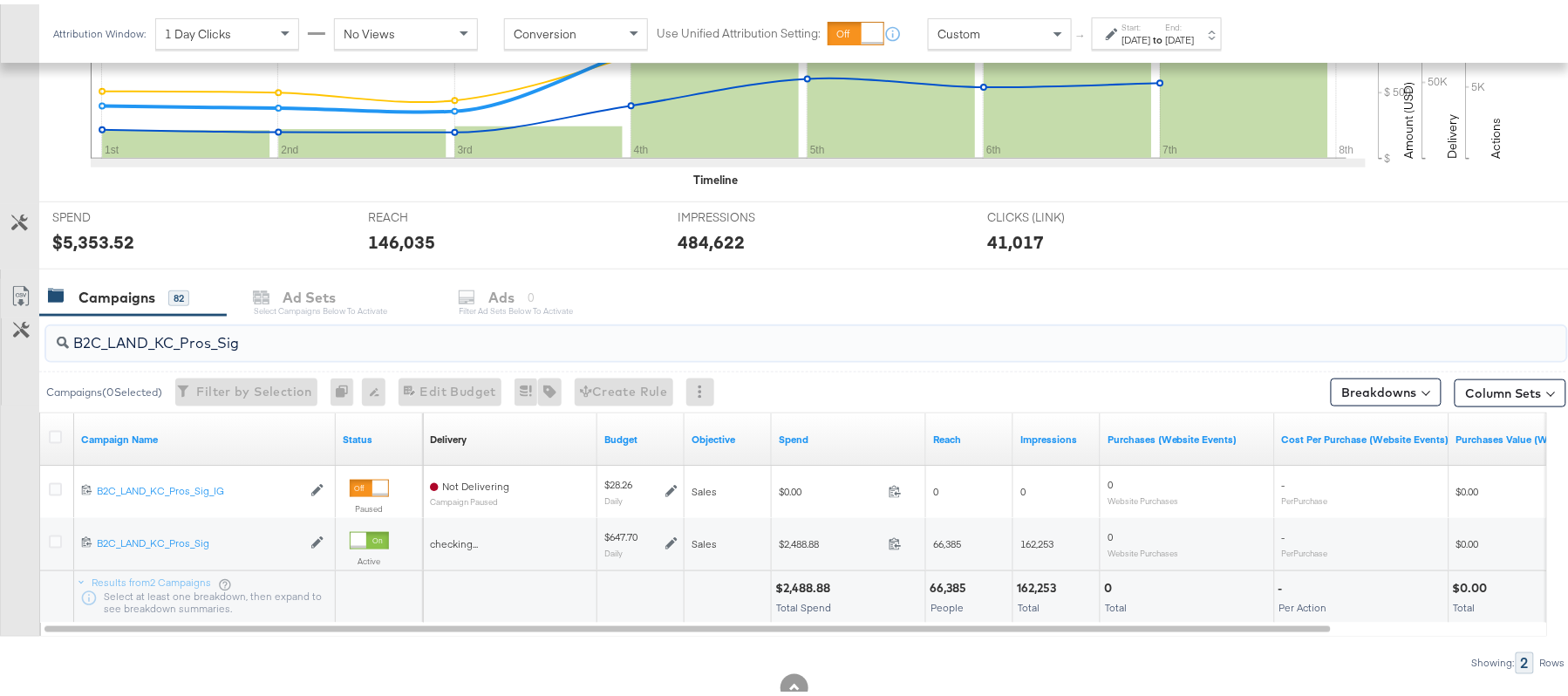
type input "B2C_LAND_KC_Pros_Sig"
click at [792, 595] on div "$2,488.88 Total Spend" at bounding box center [849, 592] width 153 height 52
copy div "2,488.88"
